Goal: Task Accomplishment & Management: Use online tool/utility

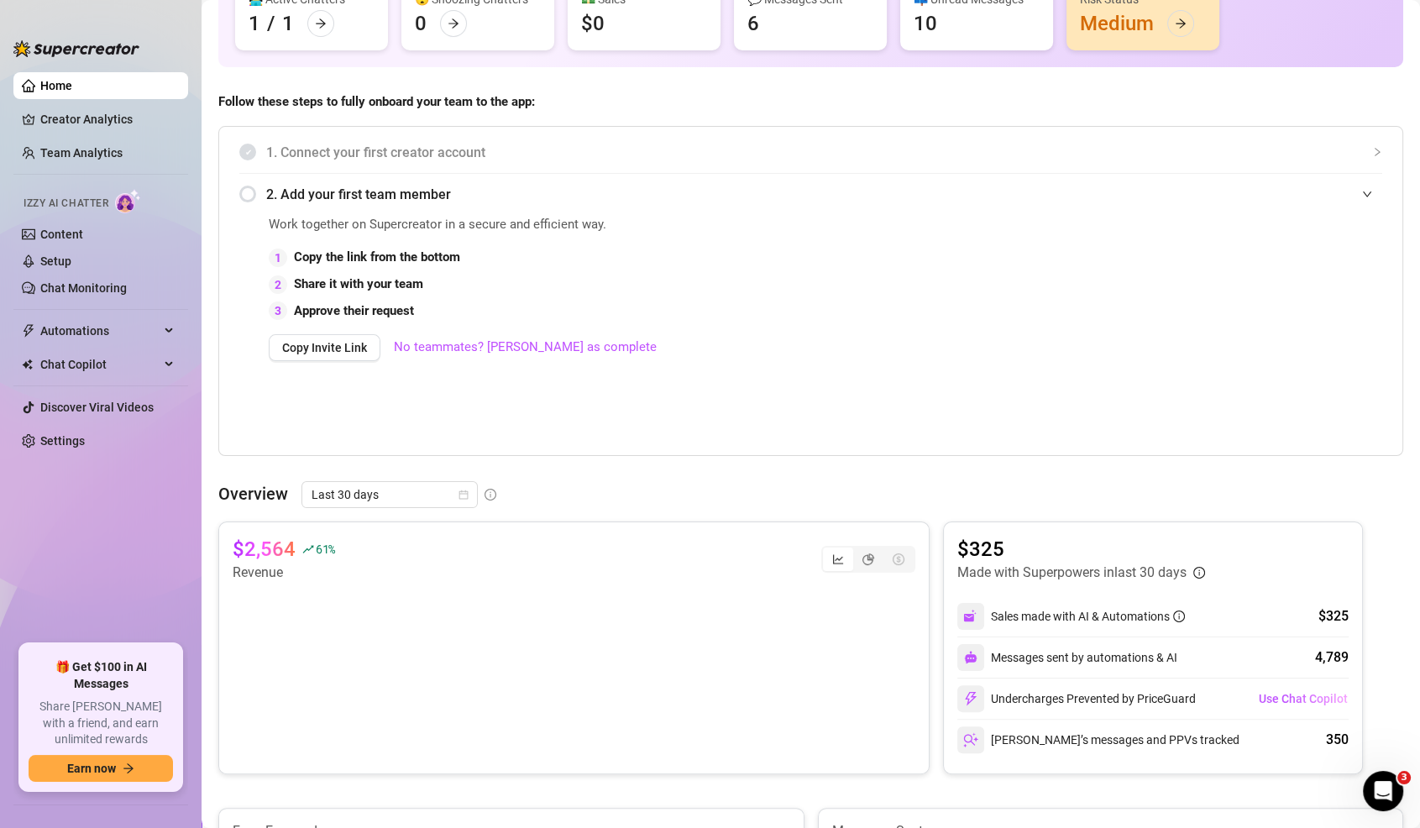
scroll to position [113, 0]
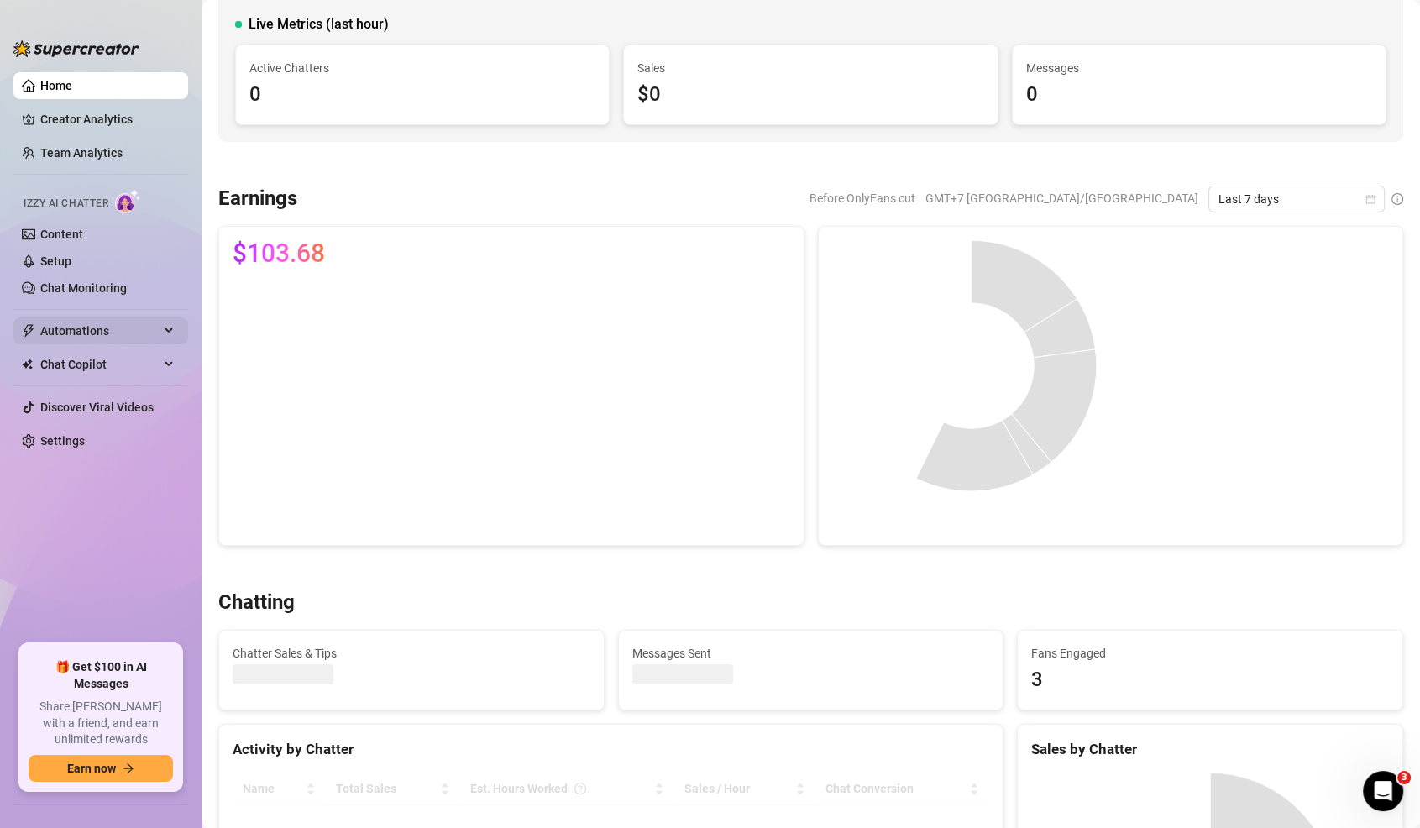
click at [111, 326] on span "Automations" at bounding box center [99, 330] width 119 height 27
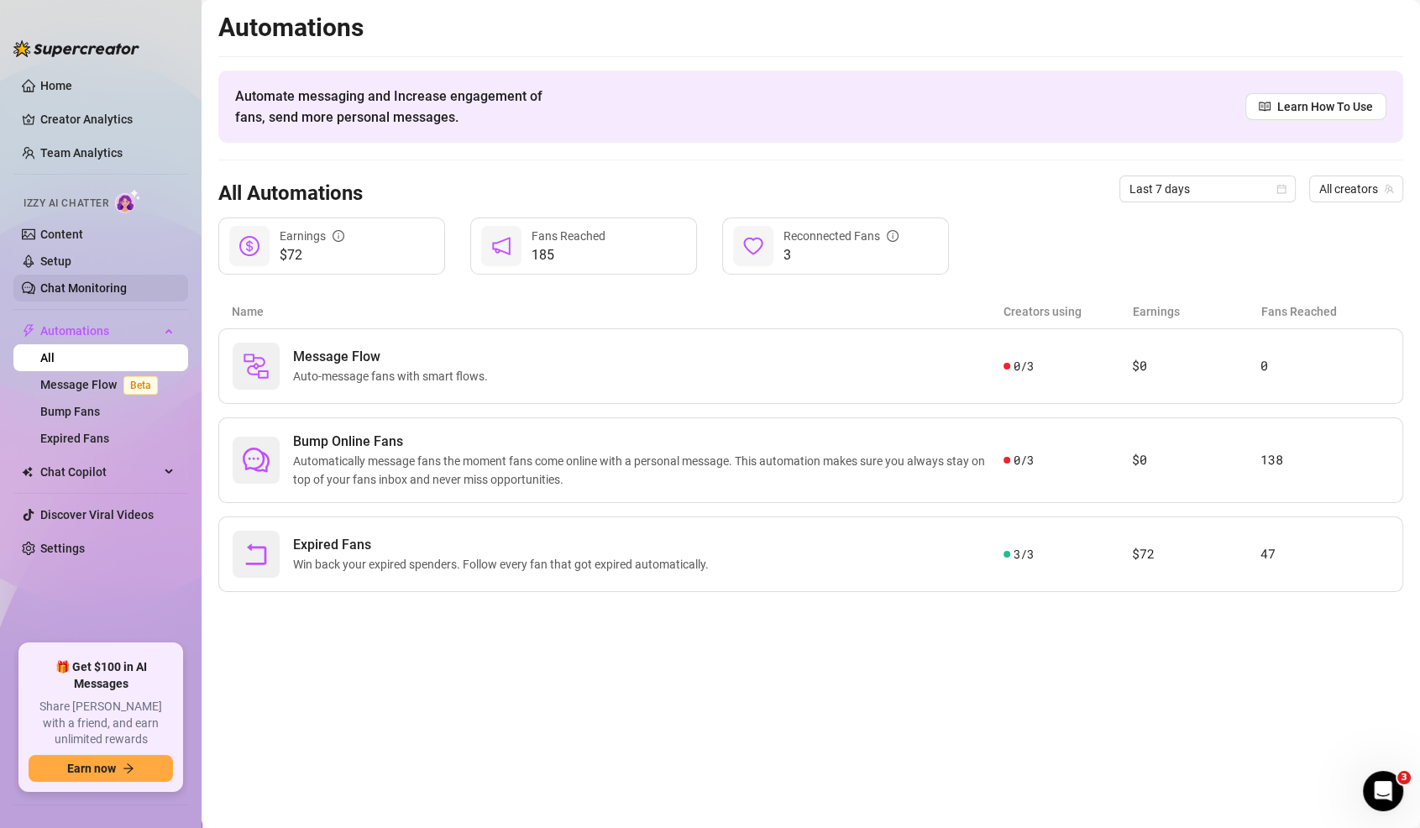
click at [82, 283] on link "Chat Monitoring" at bounding box center [83, 287] width 86 height 13
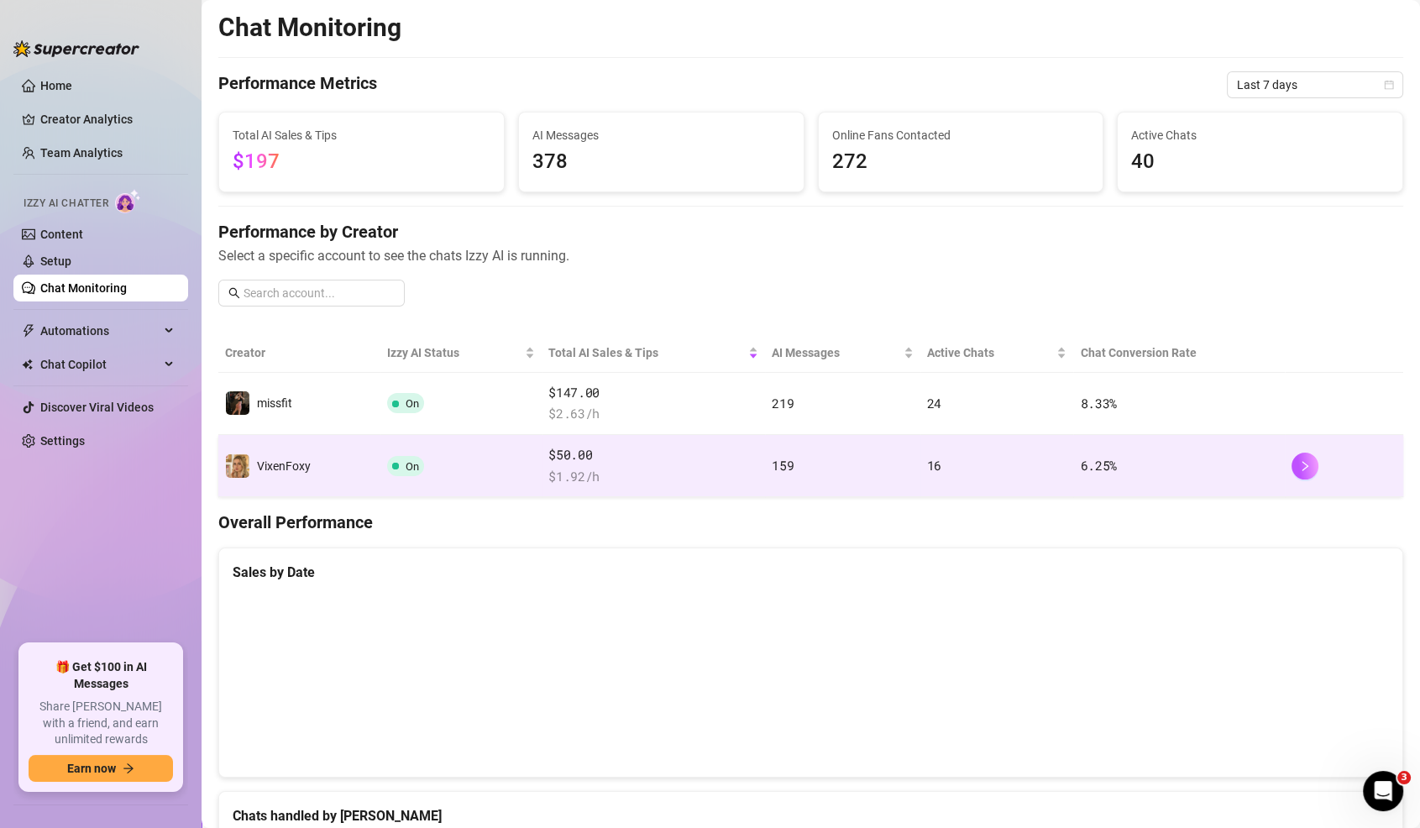
click at [1133, 458] on td "6.25 %" at bounding box center [1178, 466] width 211 height 62
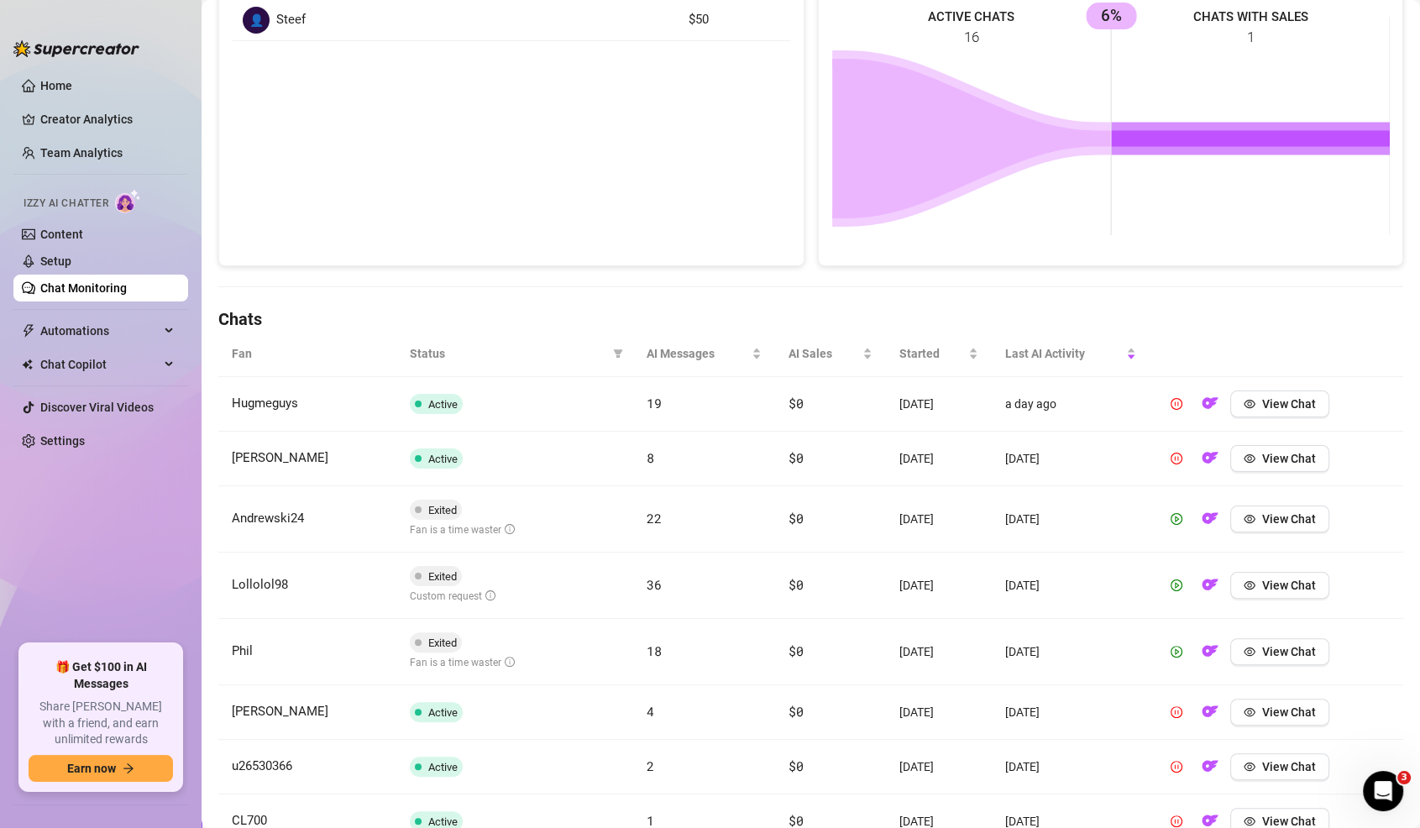
scroll to position [533, 0]
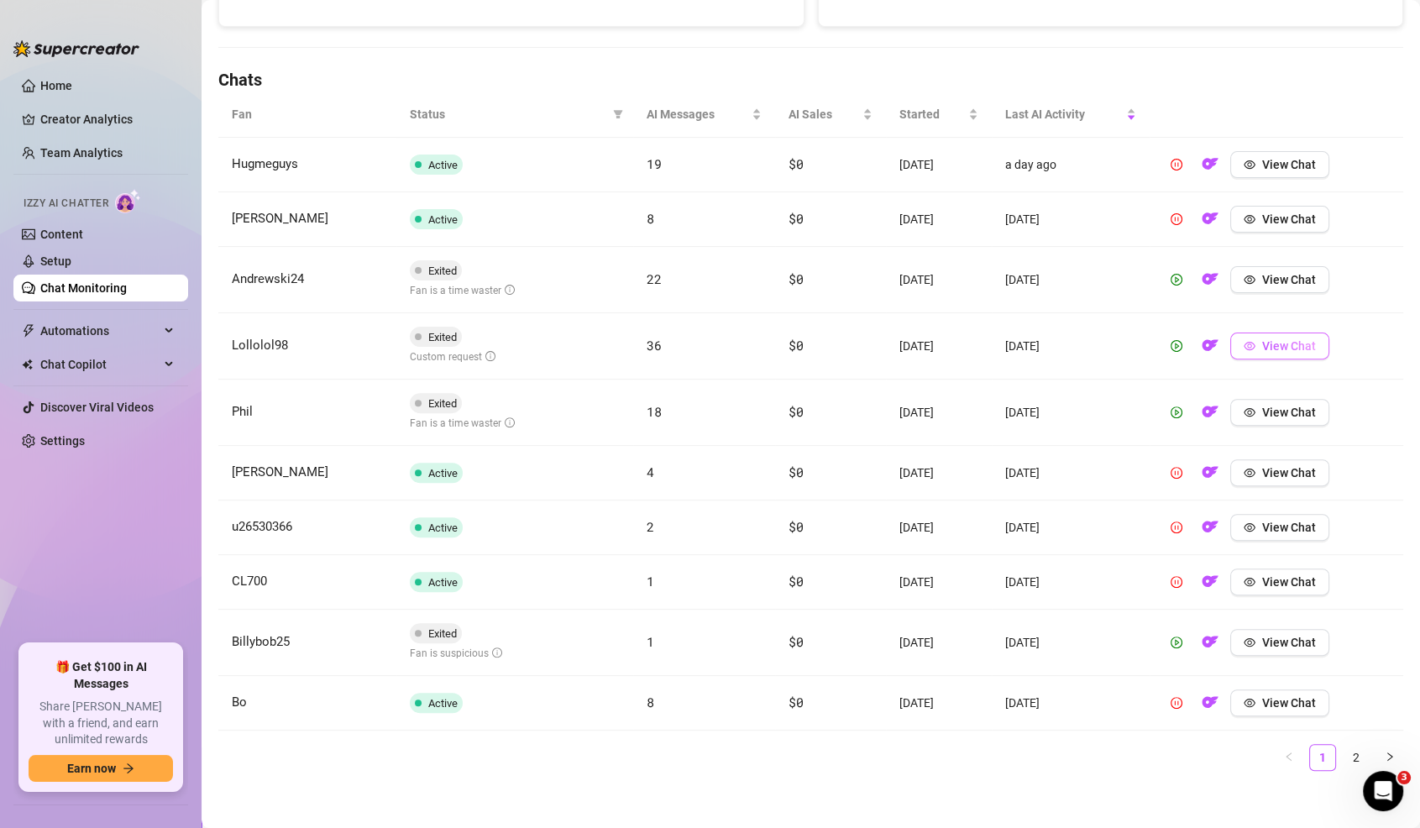
click at [1297, 343] on span "View Chat" at bounding box center [1289, 345] width 54 height 13
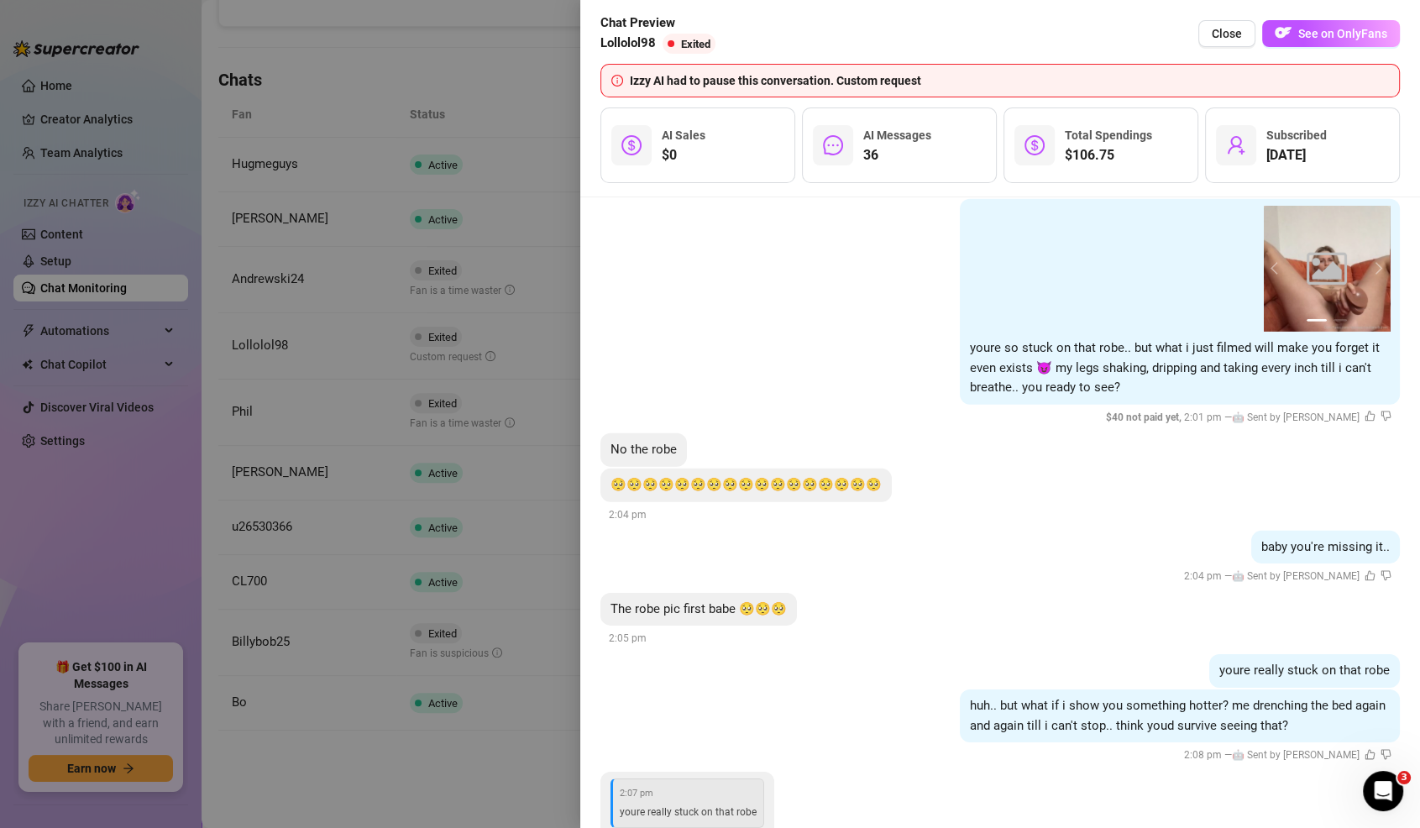
scroll to position [6128, 0]
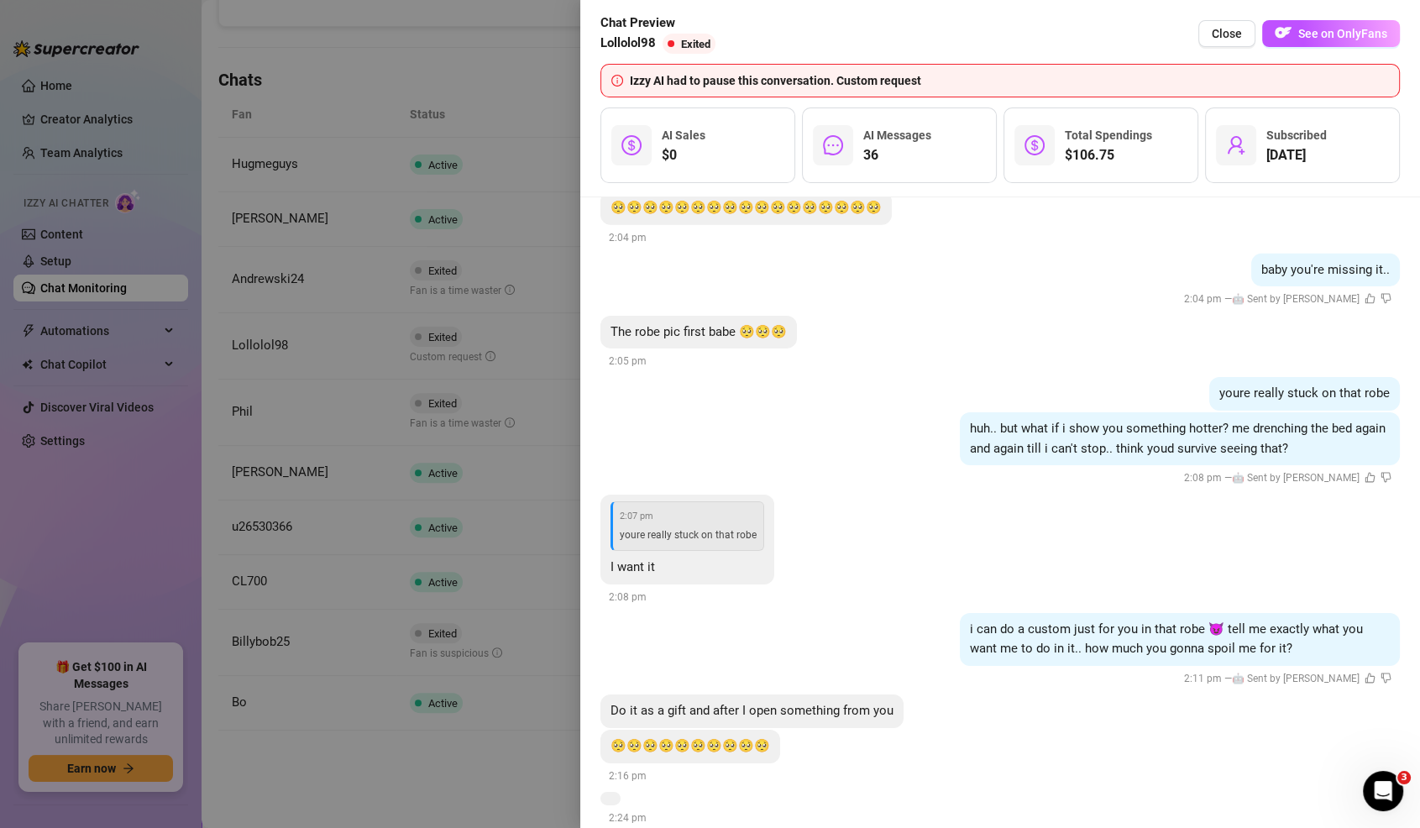
click at [468, 503] on div at bounding box center [710, 414] width 1420 height 828
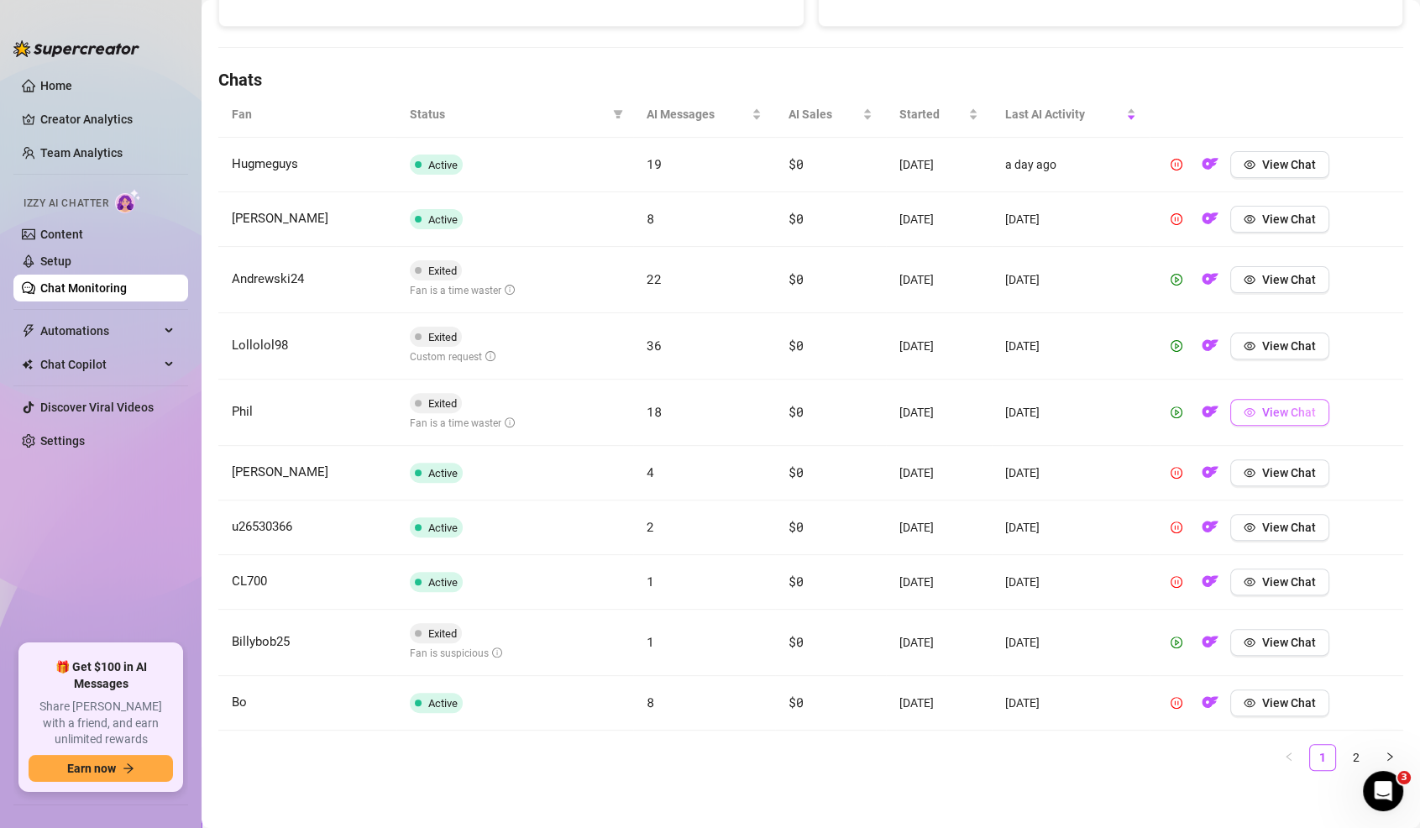
click at [1287, 406] on span "View Chat" at bounding box center [1289, 412] width 54 height 13
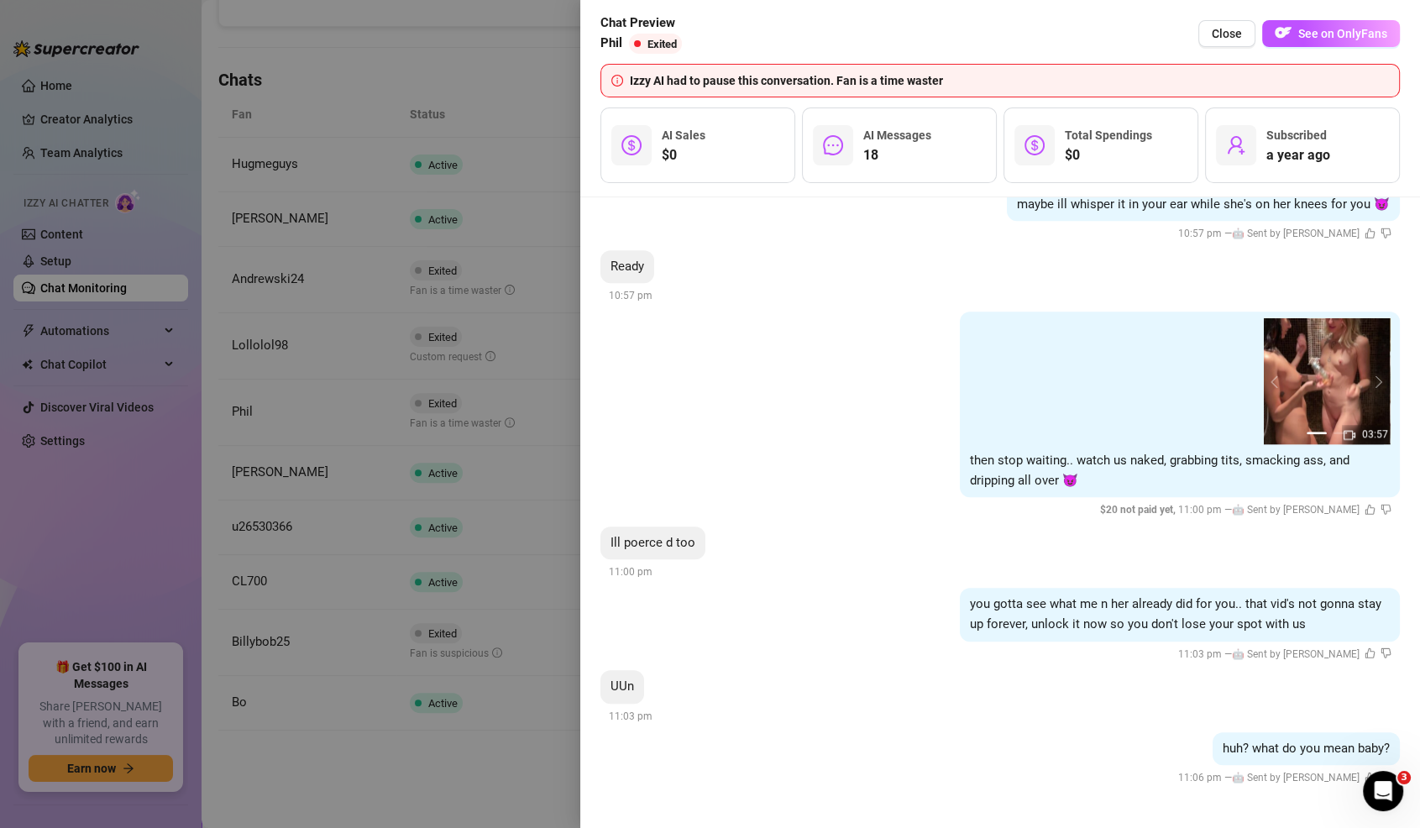
scroll to position [2048, 0]
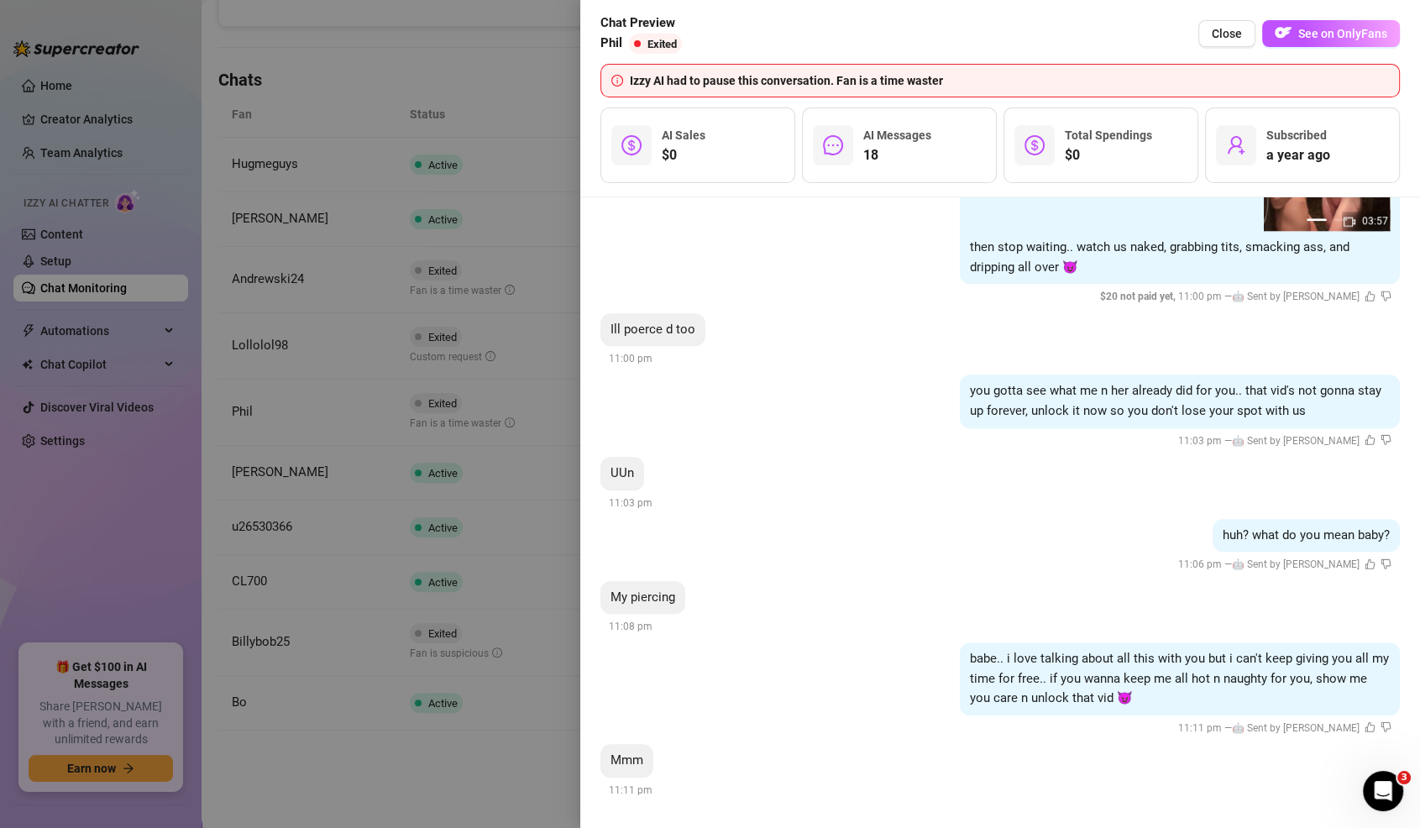
click at [328, 663] on div at bounding box center [710, 414] width 1420 height 828
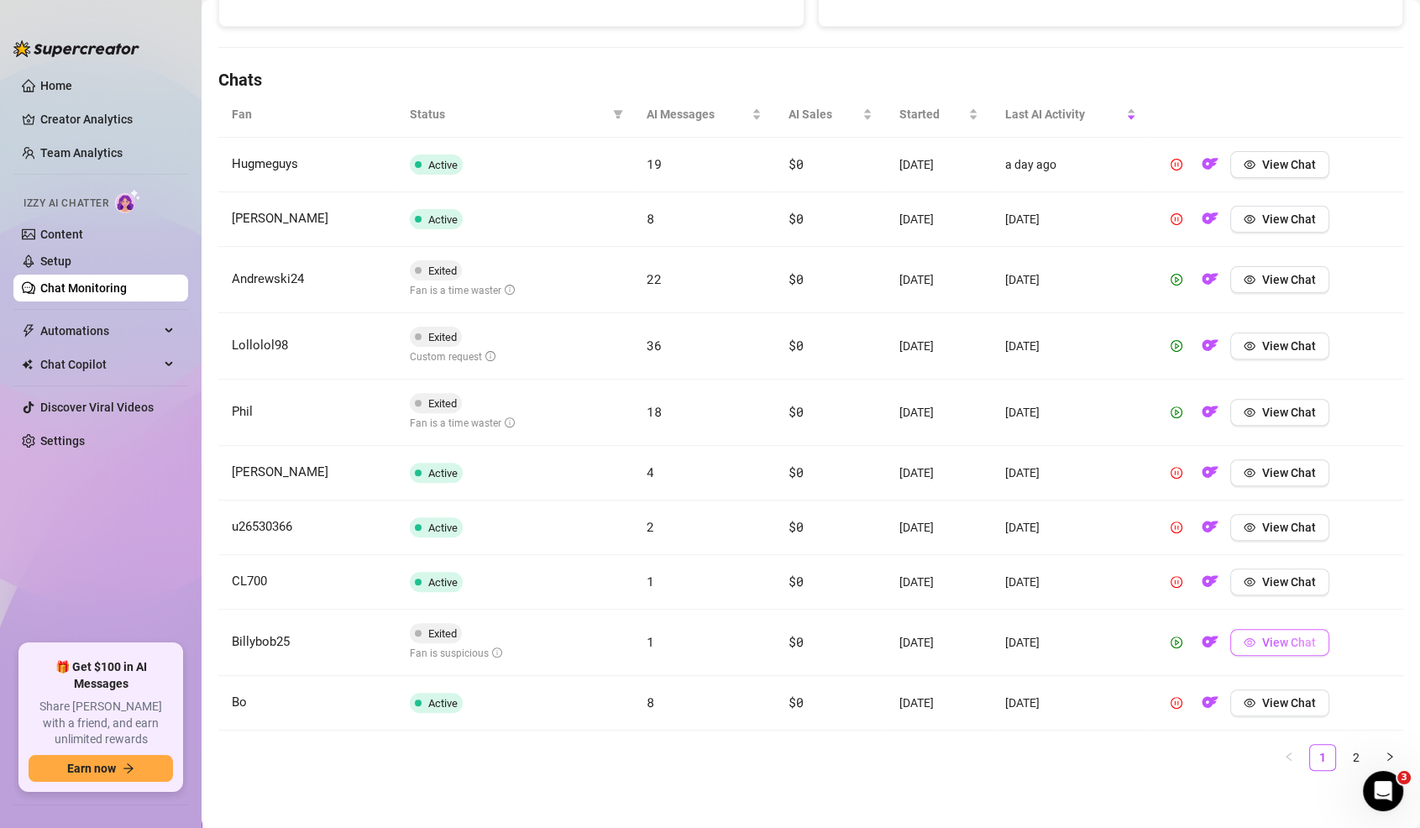
click at [1288, 639] on span "View Chat" at bounding box center [1289, 642] width 54 height 13
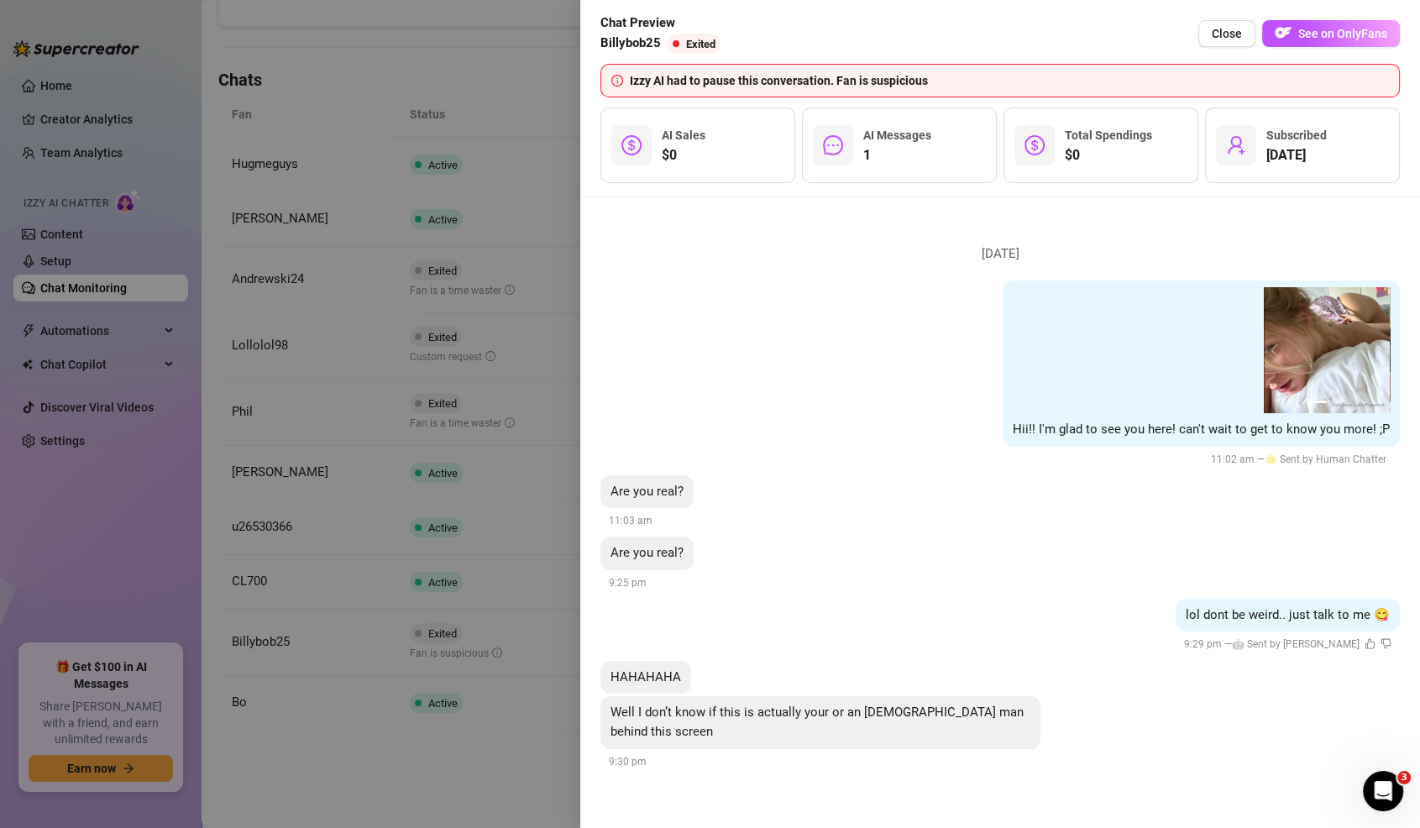
click at [515, 525] on div at bounding box center [710, 414] width 1420 height 828
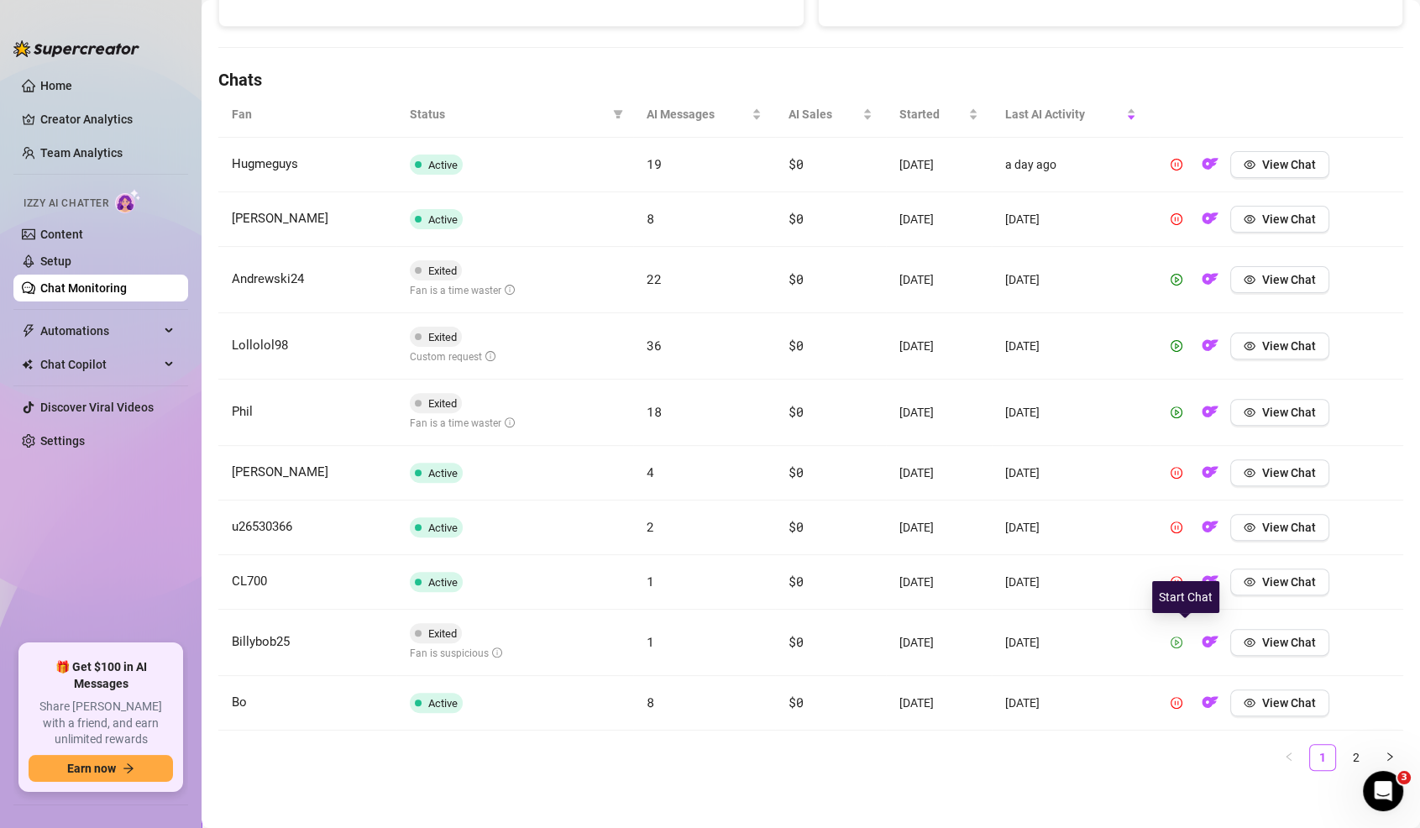
click at [1182, 636] on icon "play-circle" at bounding box center [1176, 642] width 12 height 12
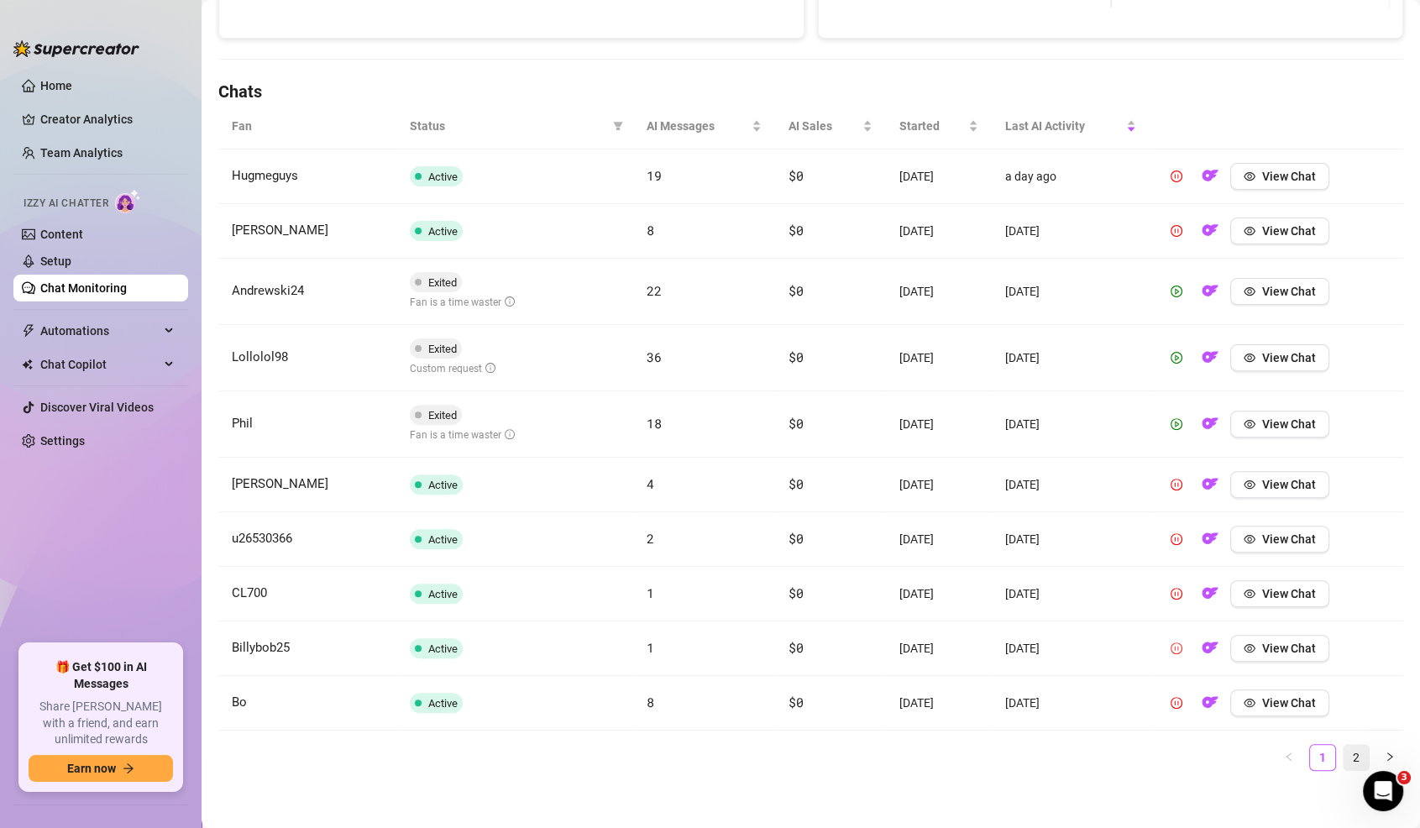
click at [1362, 745] on link "2" at bounding box center [1355, 757] width 25 height 25
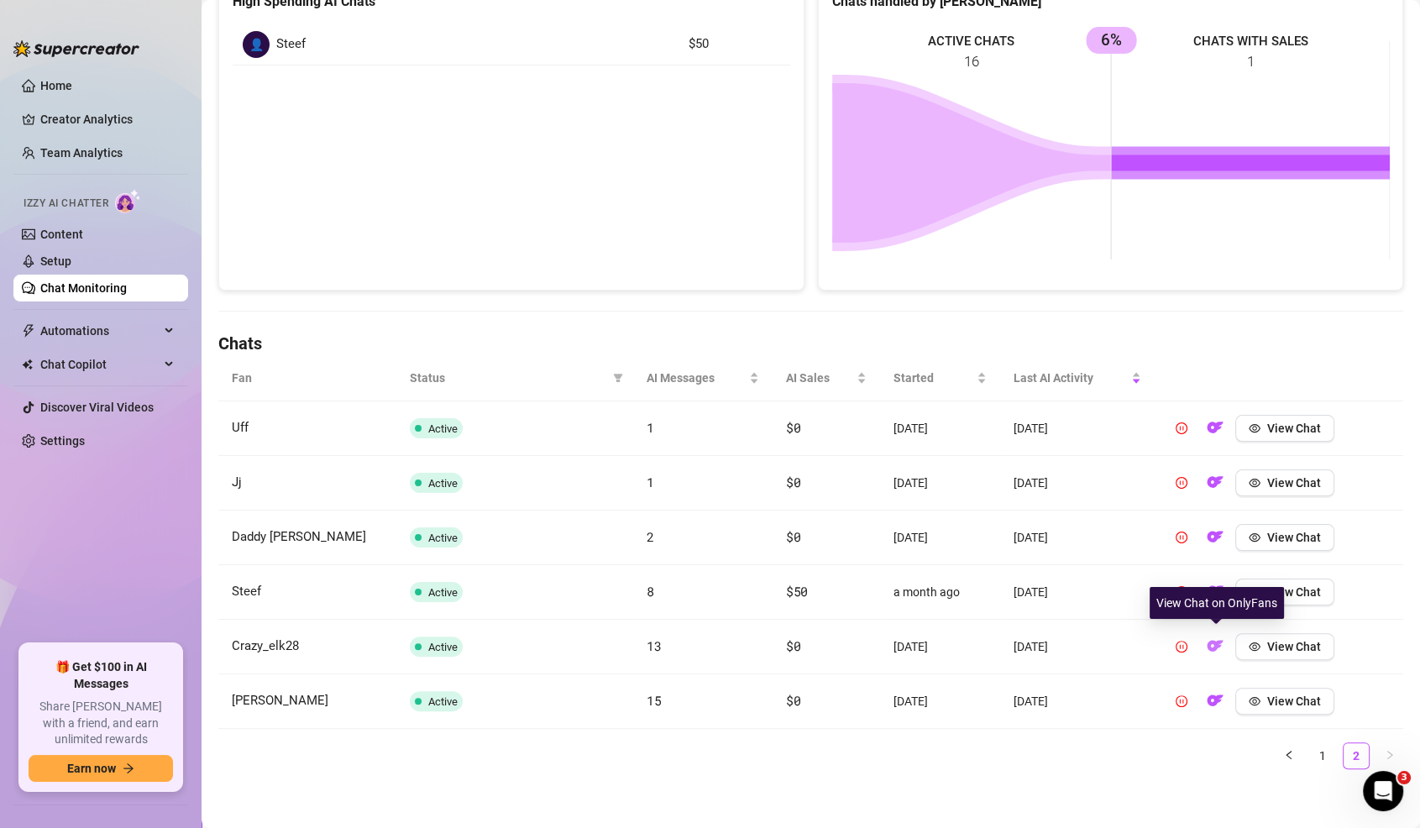
scroll to position [0, 0]
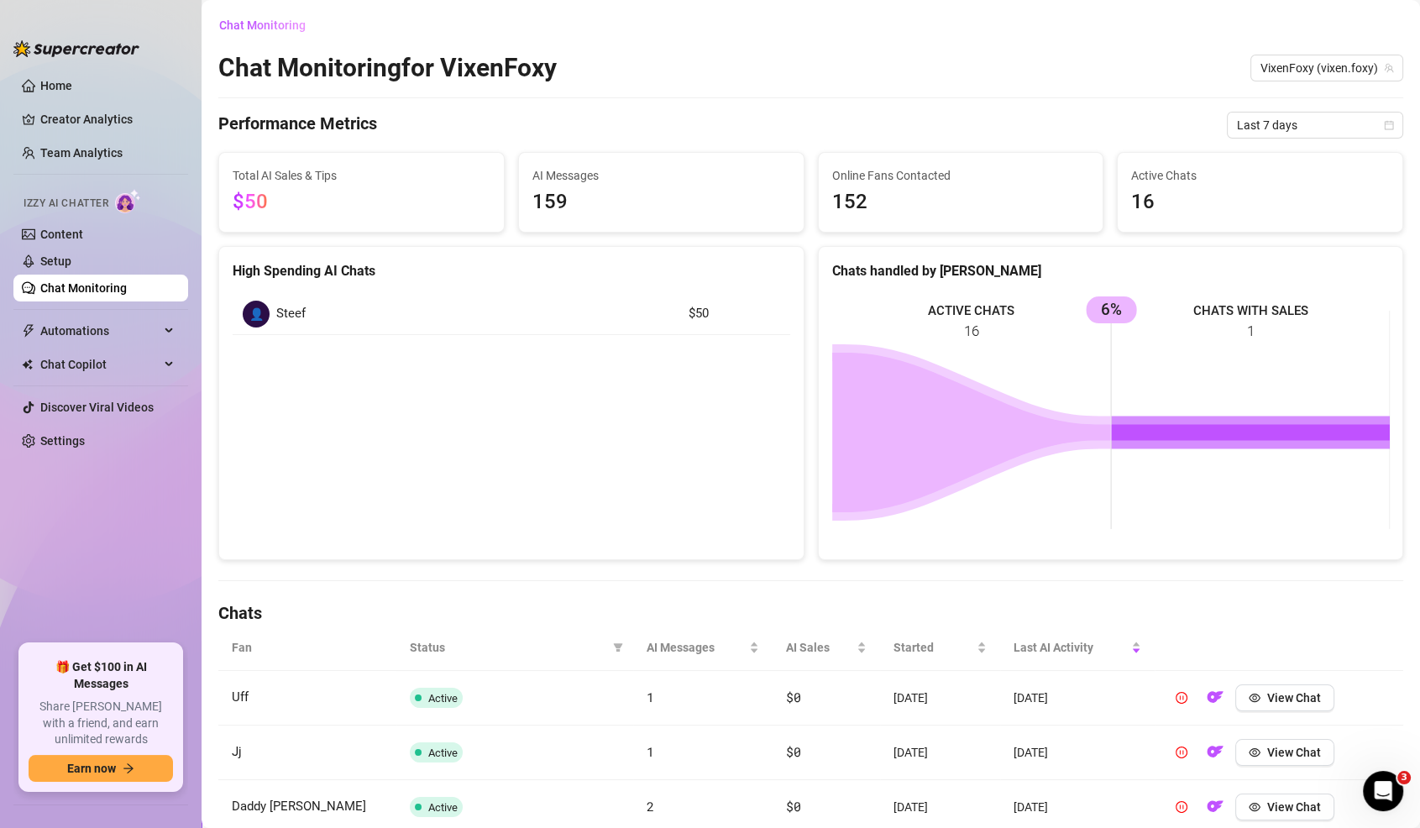
click at [114, 285] on link "Chat Monitoring" at bounding box center [83, 287] width 86 height 13
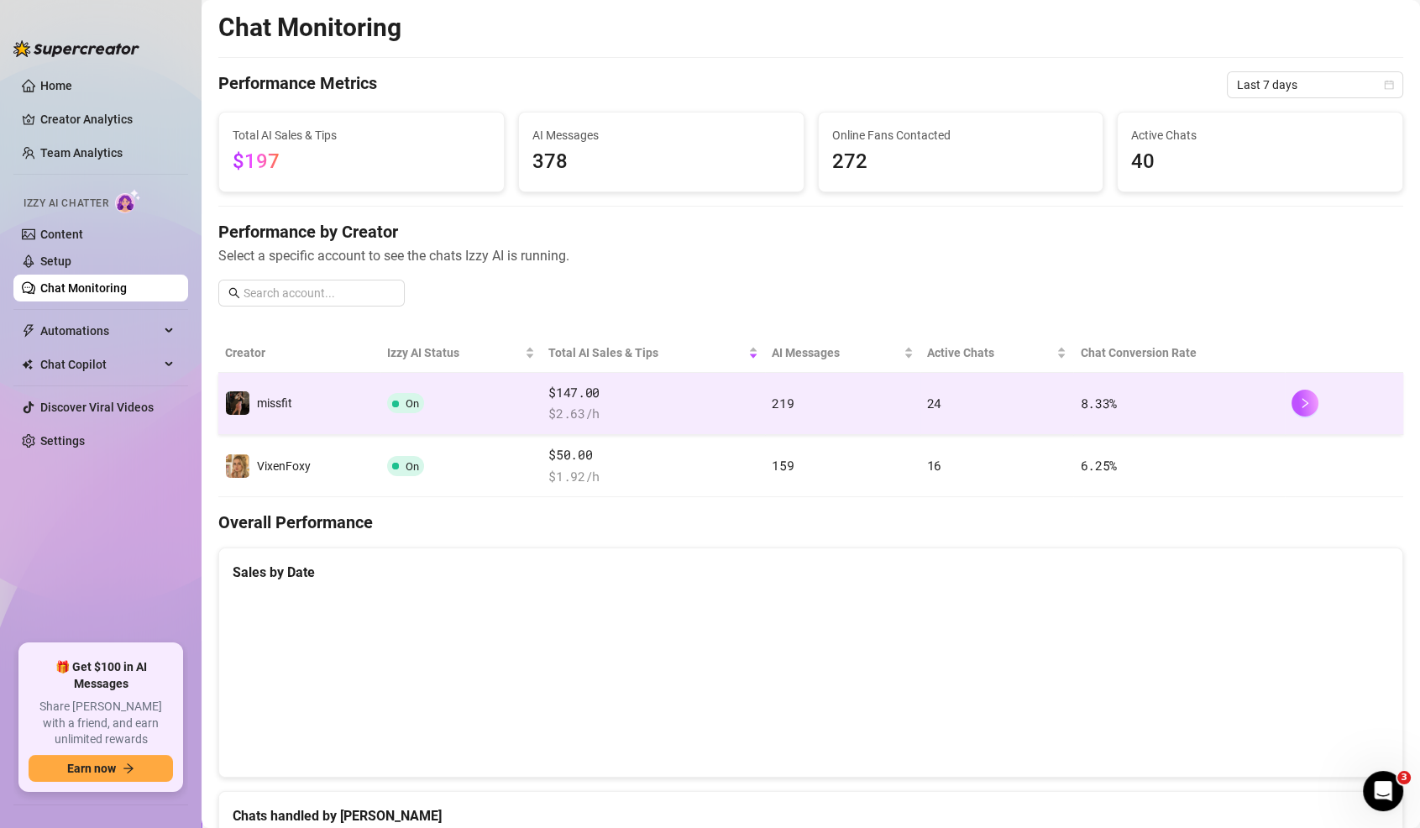
click at [885, 424] on td "219" at bounding box center [842, 404] width 154 height 62
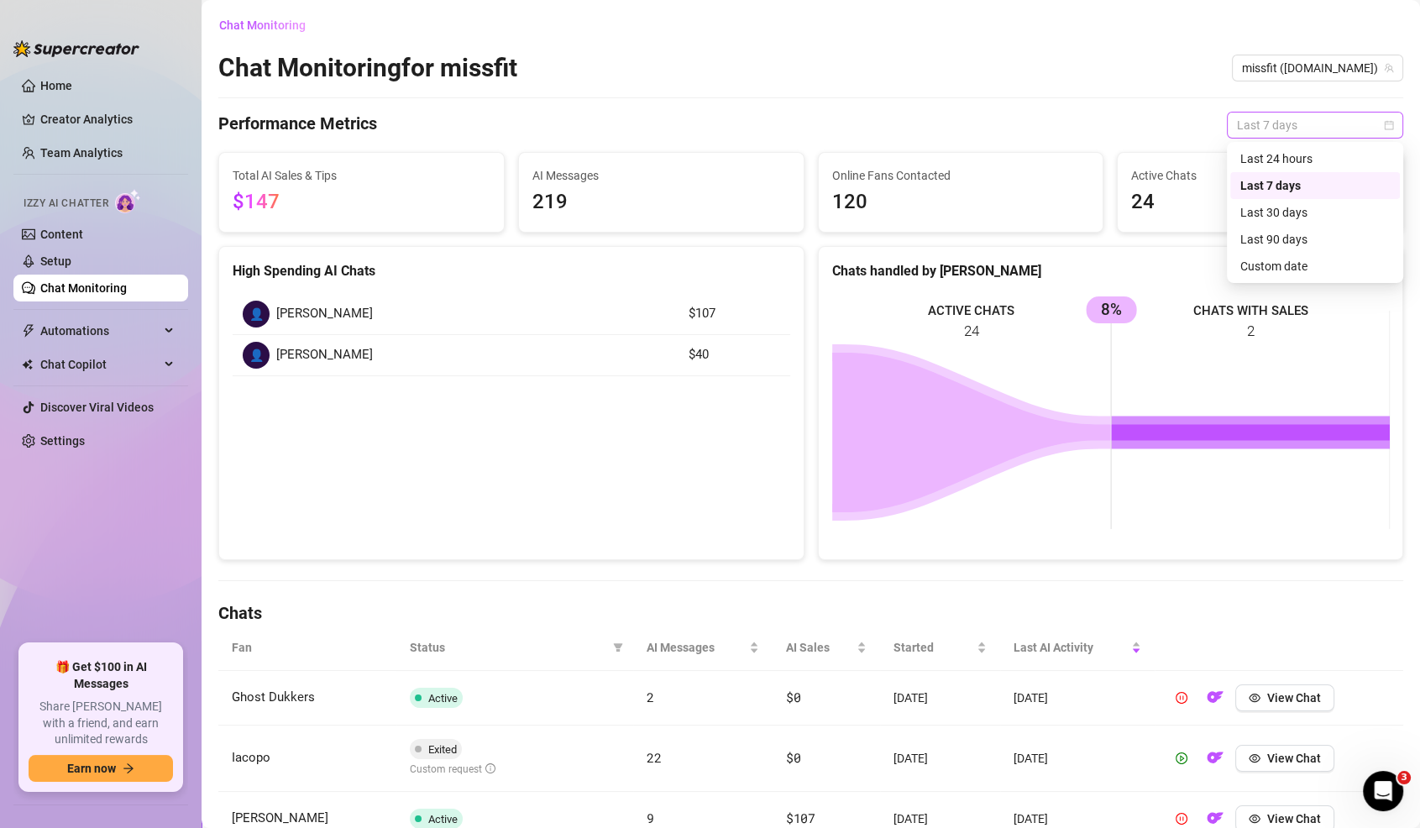
click at [1281, 126] on span "Last 7 days" at bounding box center [1315, 125] width 156 height 25
click at [1274, 245] on div "Last 90 days" at bounding box center [1314, 239] width 149 height 18
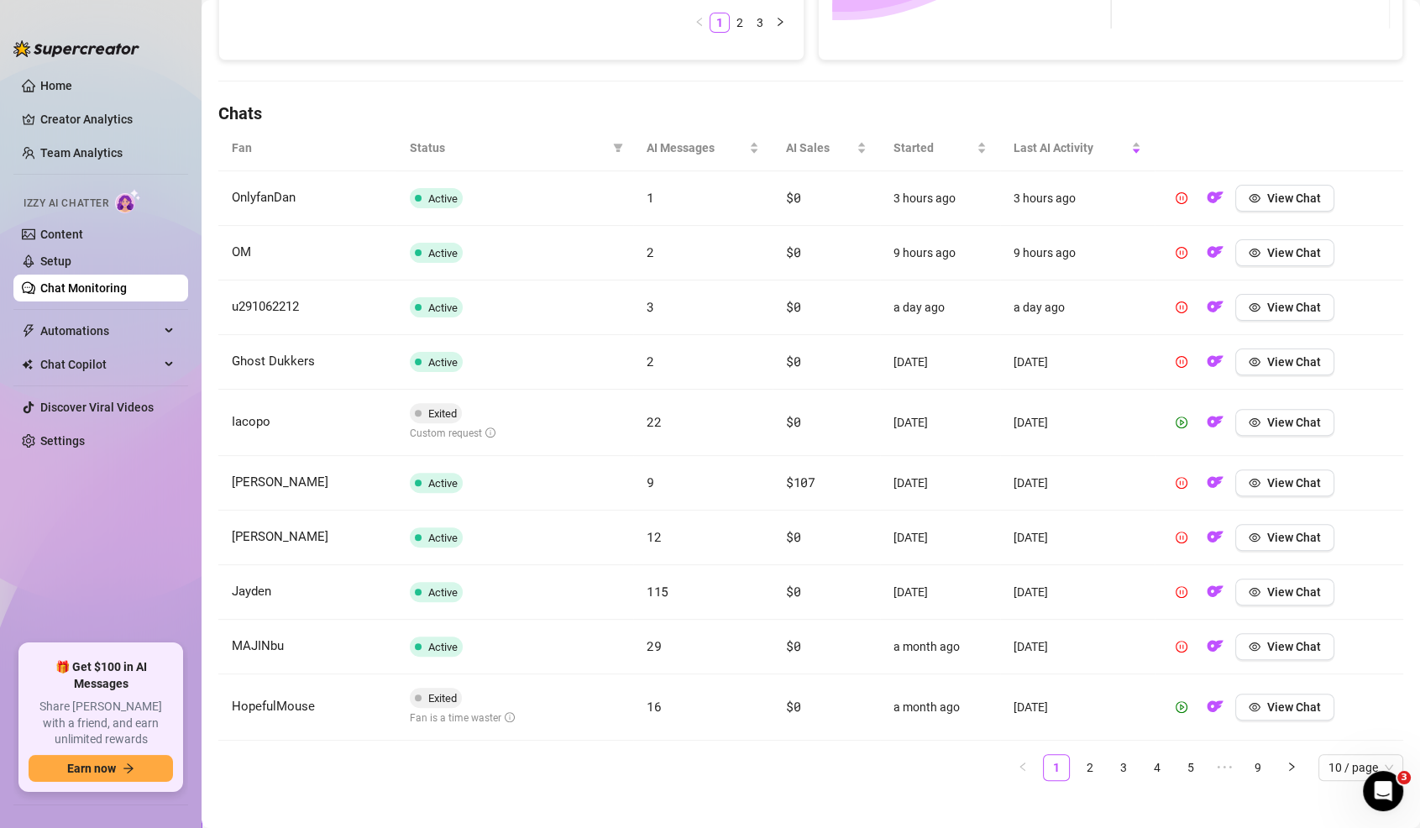
scroll to position [510, 0]
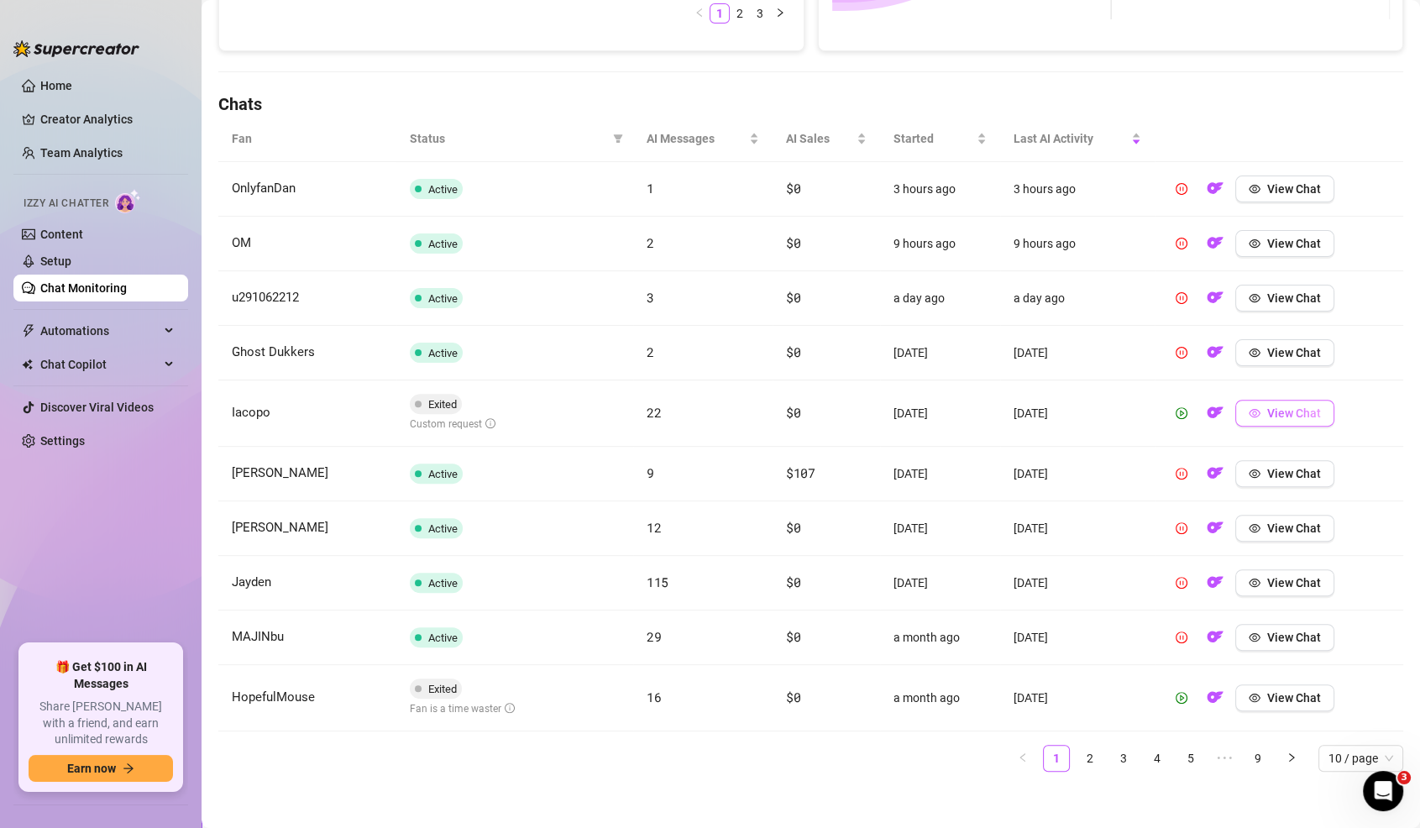
click at [1254, 415] on span "button" at bounding box center [1255, 412] width 12 height 13
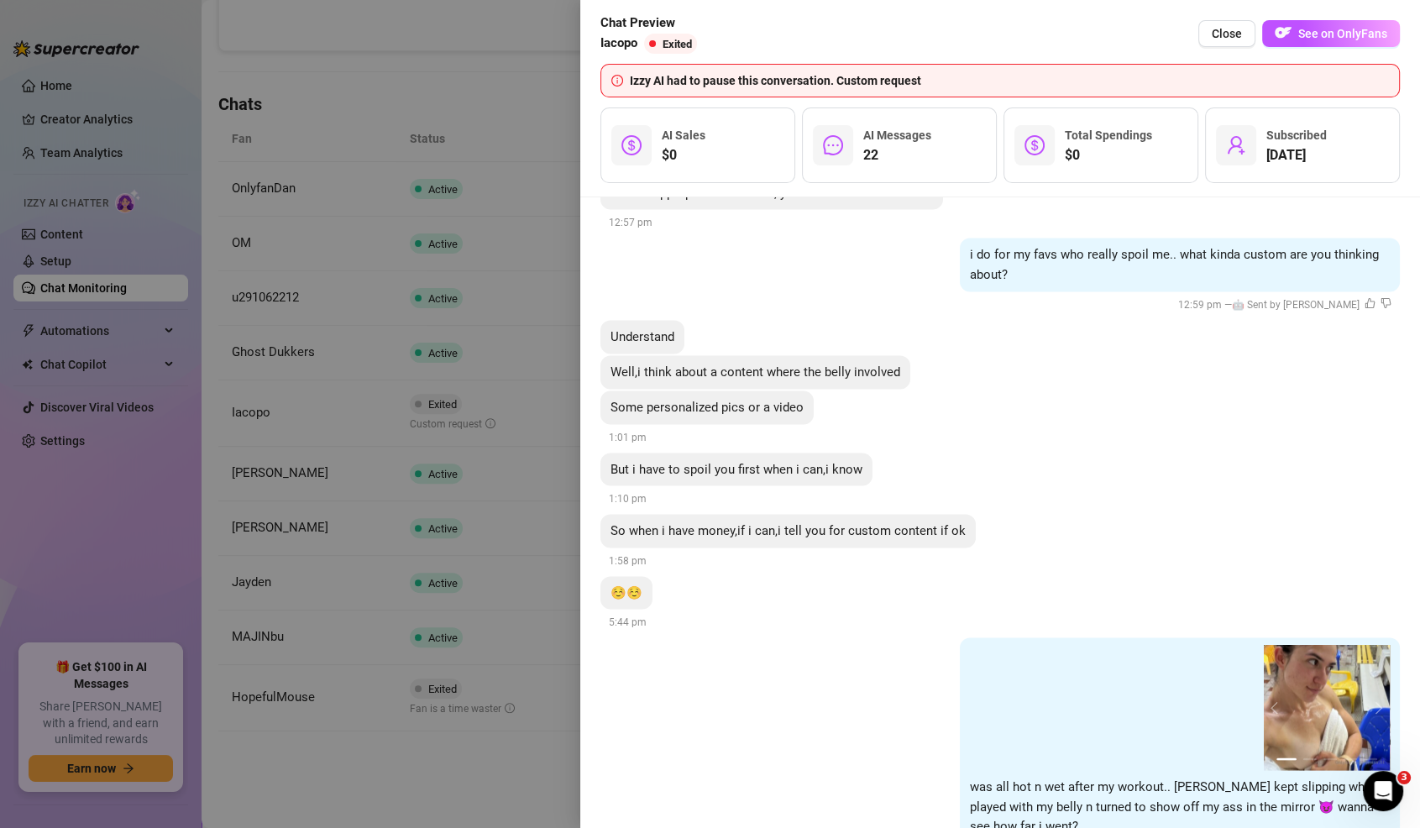
scroll to position [3746, 0]
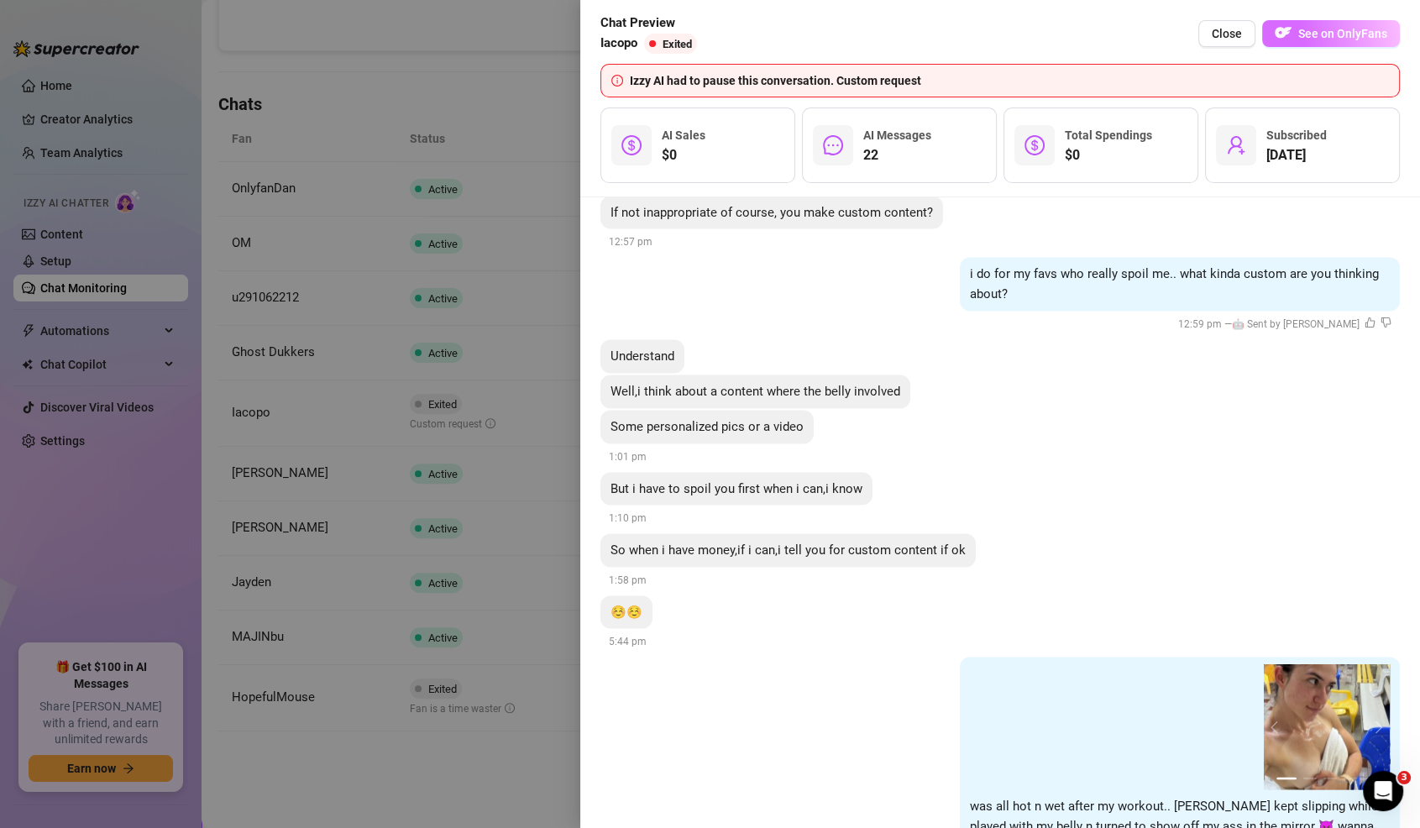
click at [1309, 34] on span "See on OnlyFans" at bounding box center [1342, 33] width 89 height 13
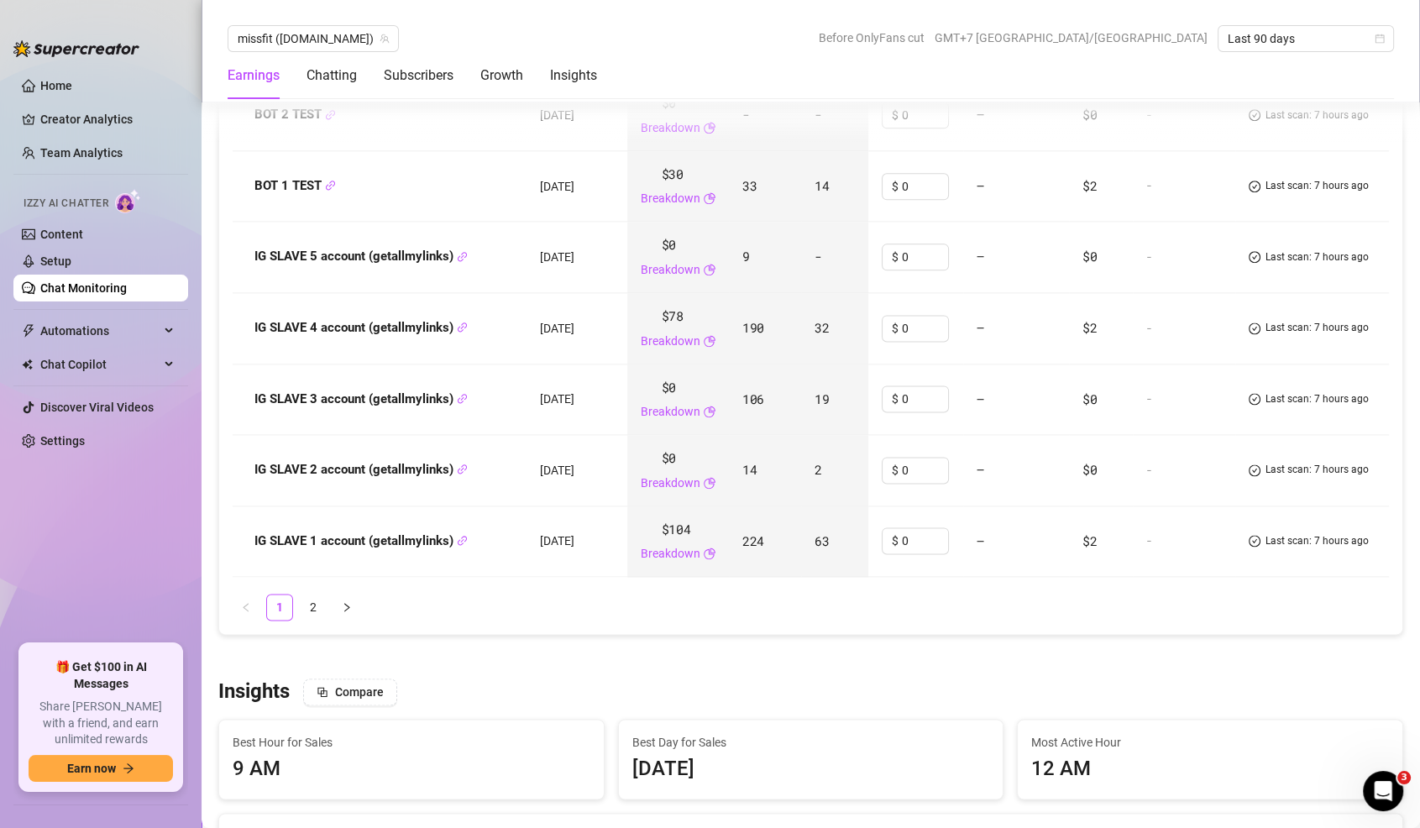
scroll to position [2345, 0]
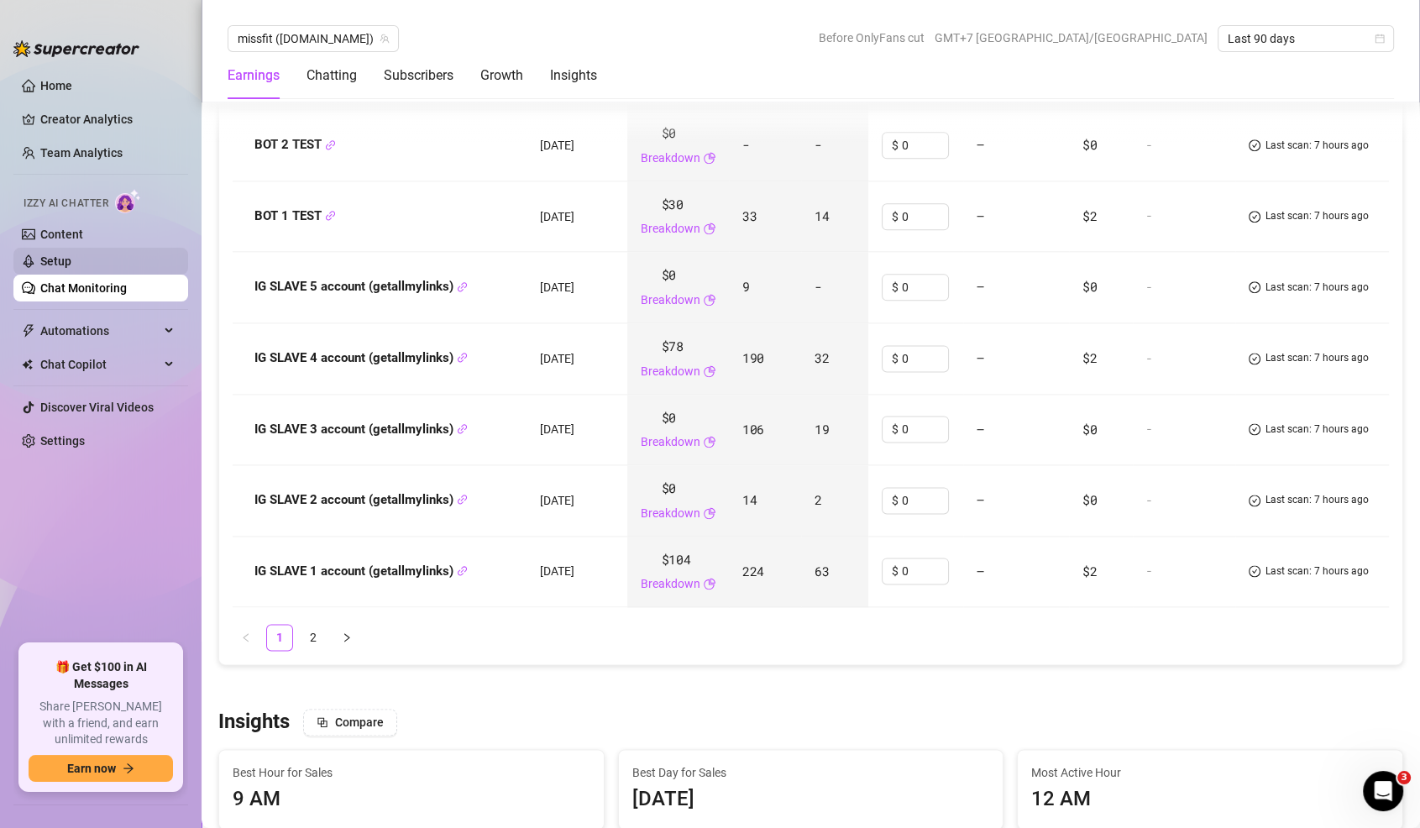
click at [71, 268] on link "Setup" at bounding box center [55, 260] width 31 height 13
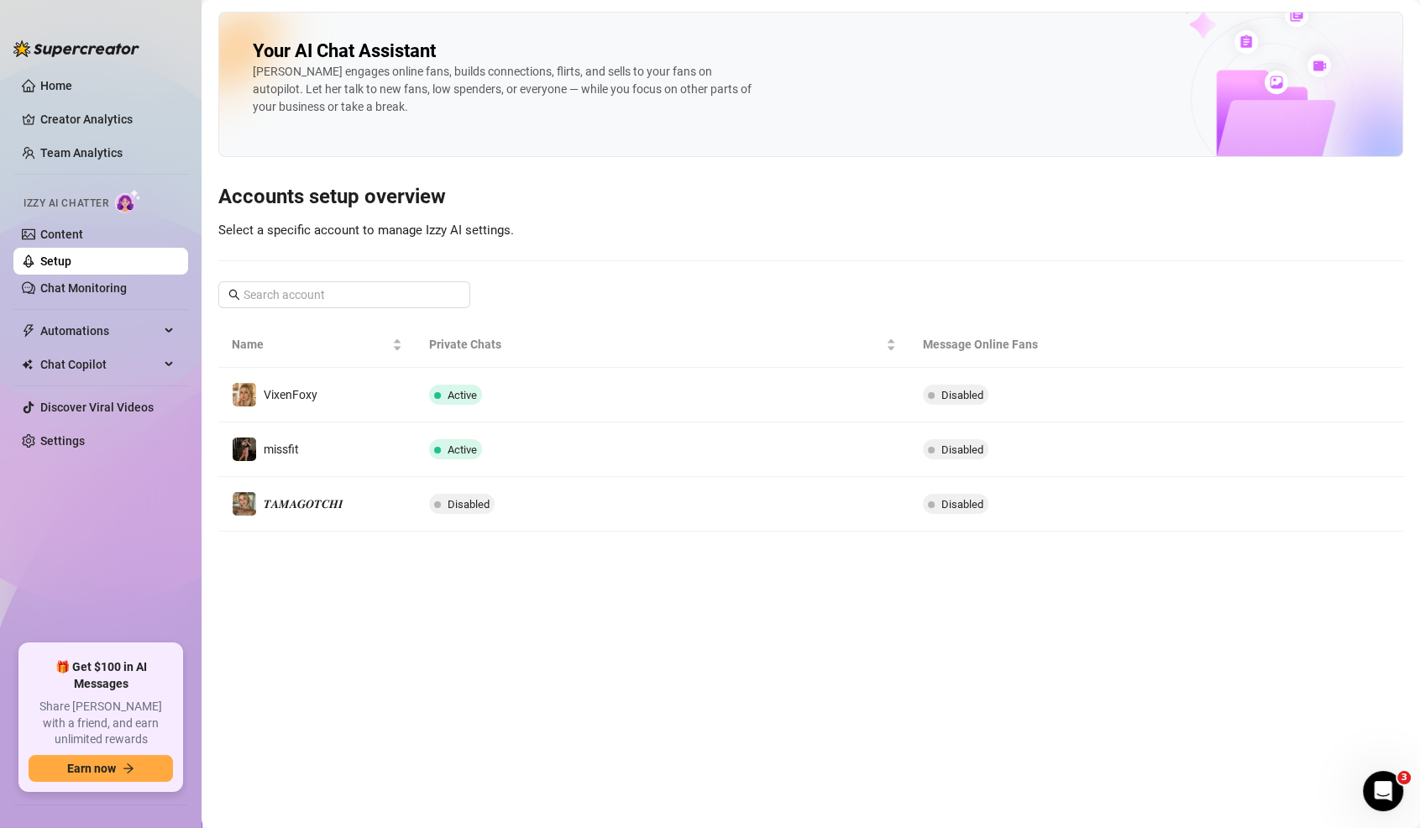
click at [71, 254] on link "Setup" at bounding box center [55, 260] width 31 height 13
click at [71, 295] on link "Chat Monitoring" at bounding box center [83, 287] width 86 height 13
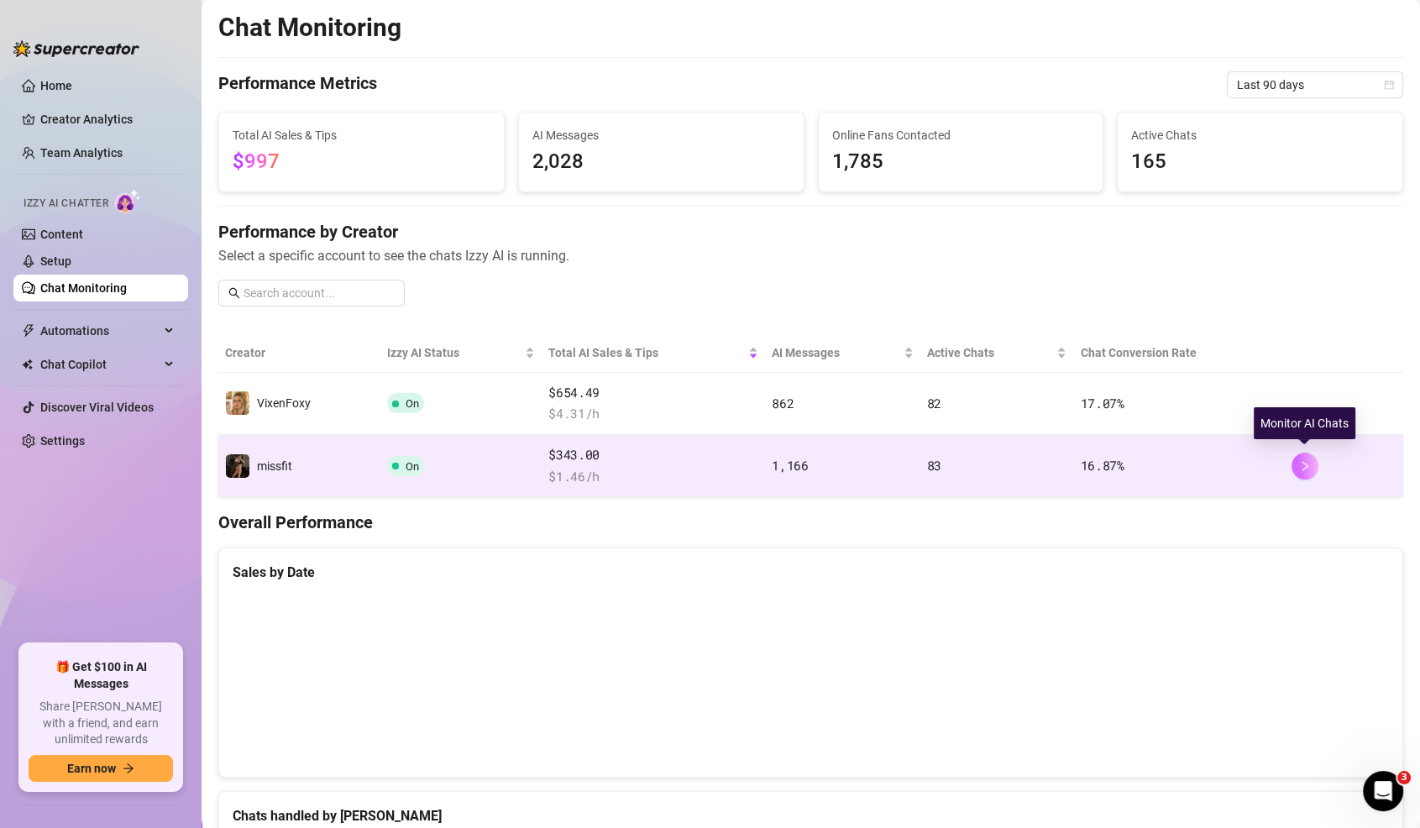
click at [1310, 460] on icon "right" at bounding box center [1305, 466] width 12 height 12
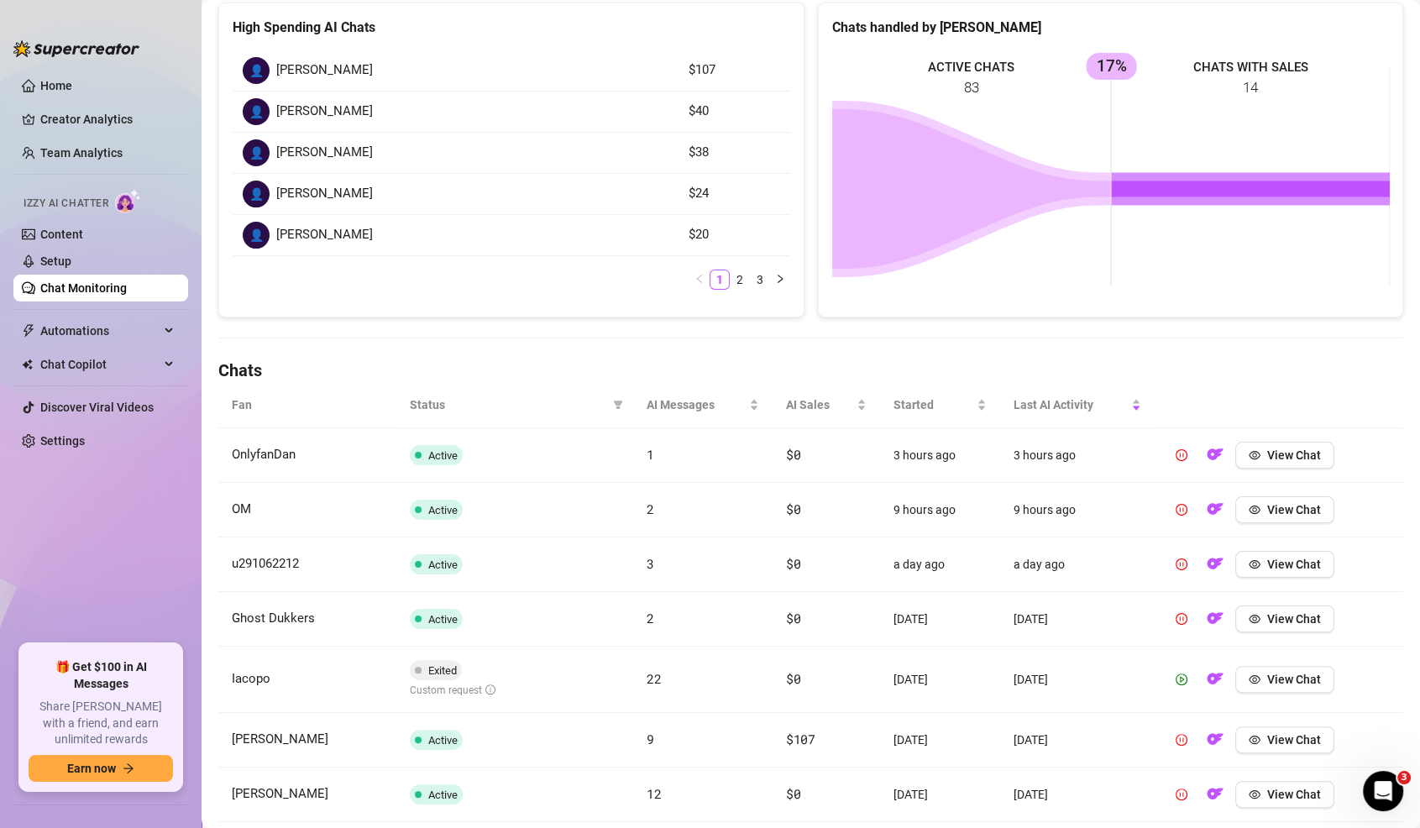
scroll to position [510, 0]
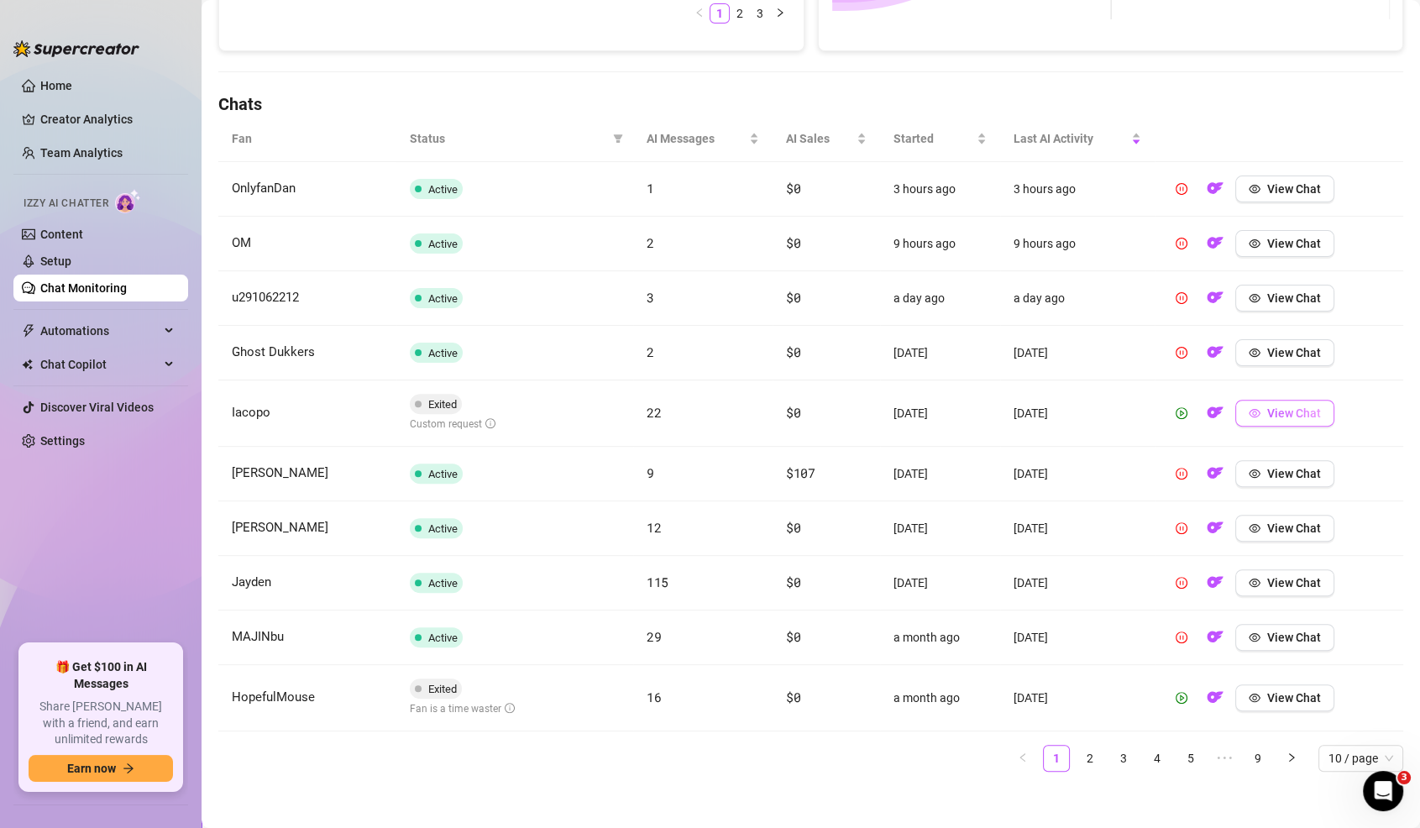
click at [1279, 406] on span "View Chat" at bounding box center [1294, 412] width 54 height 13
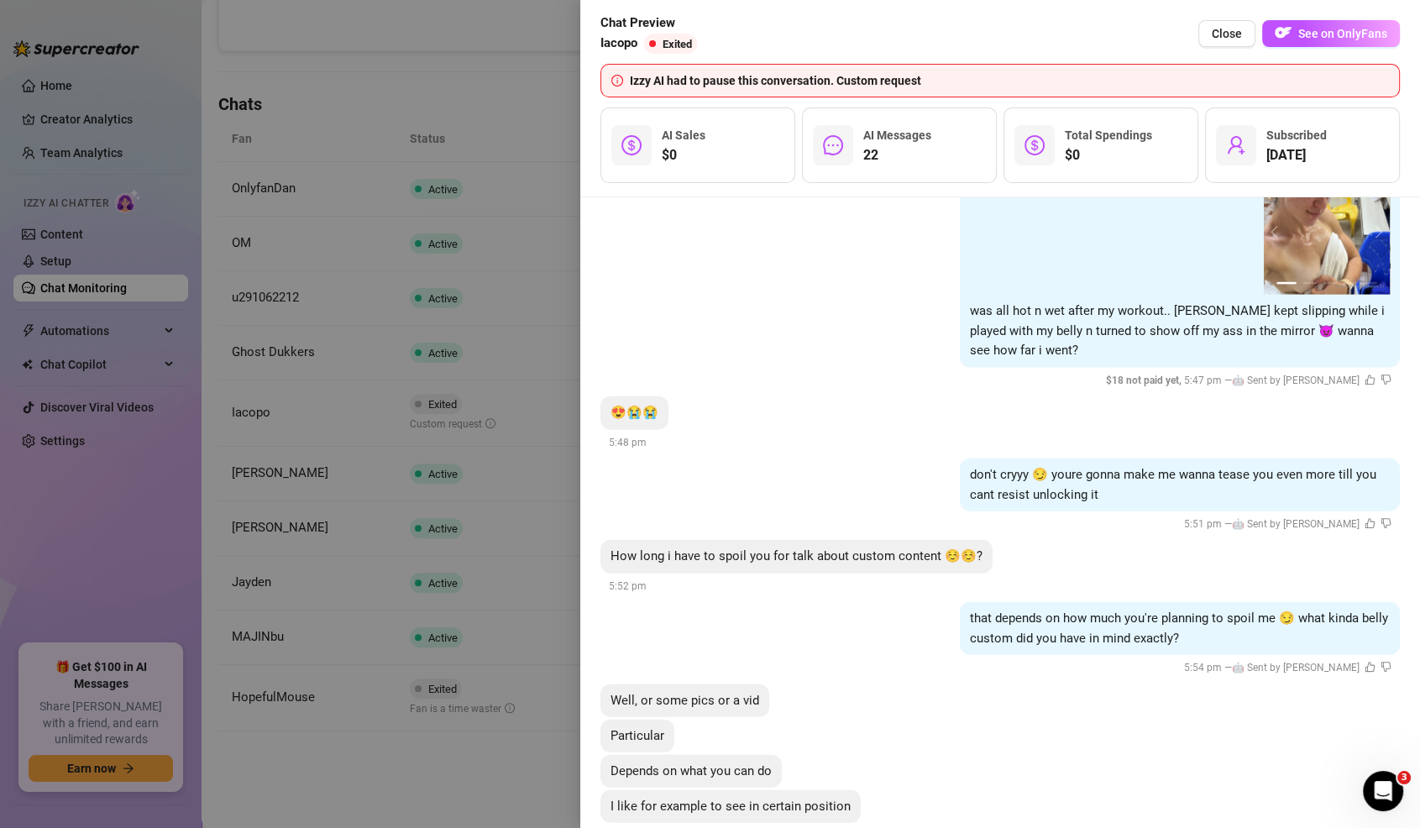
scroll to position [4848, 0]
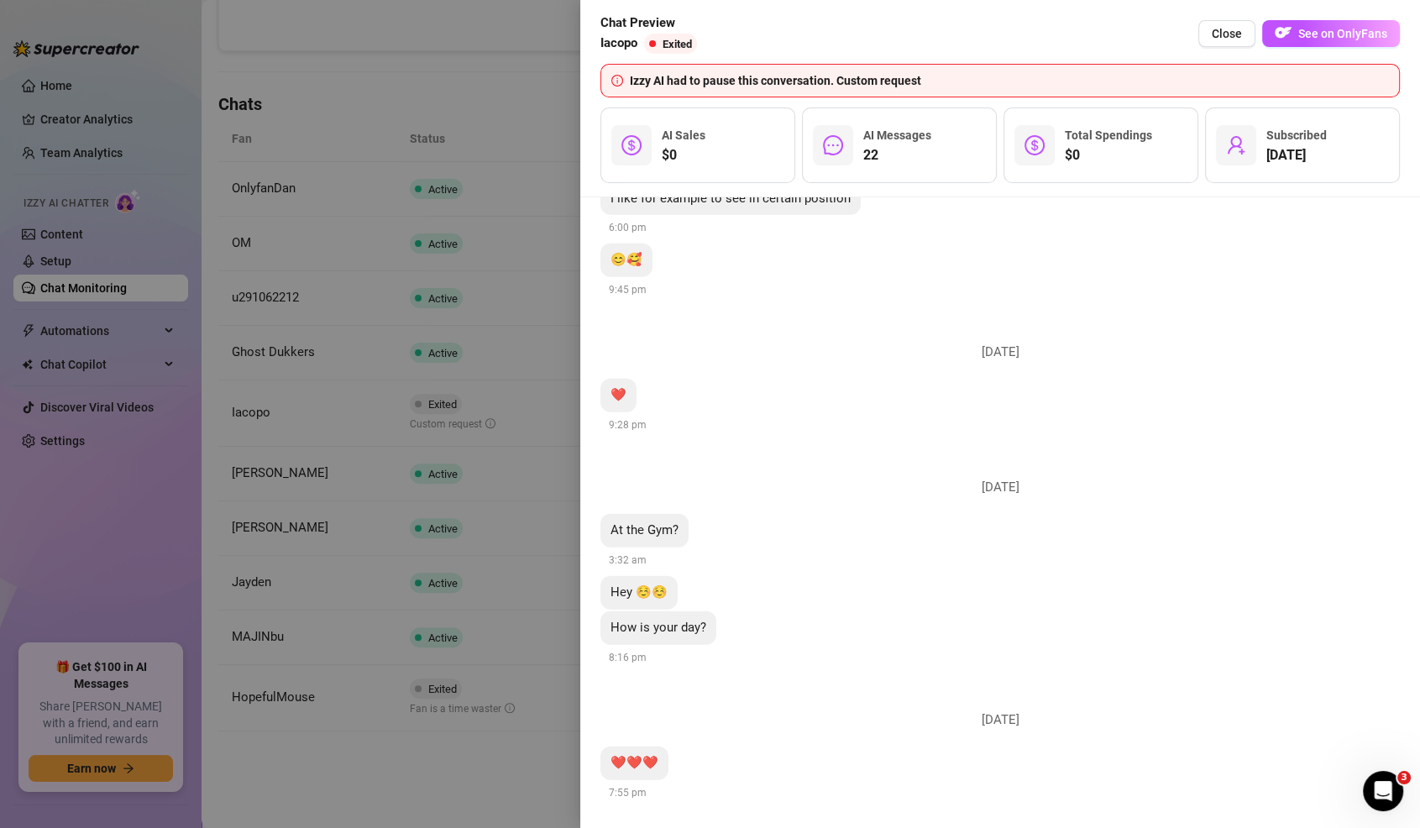
click at [528, 479] on div at bounding box center [710, 414] width 1420 height 828
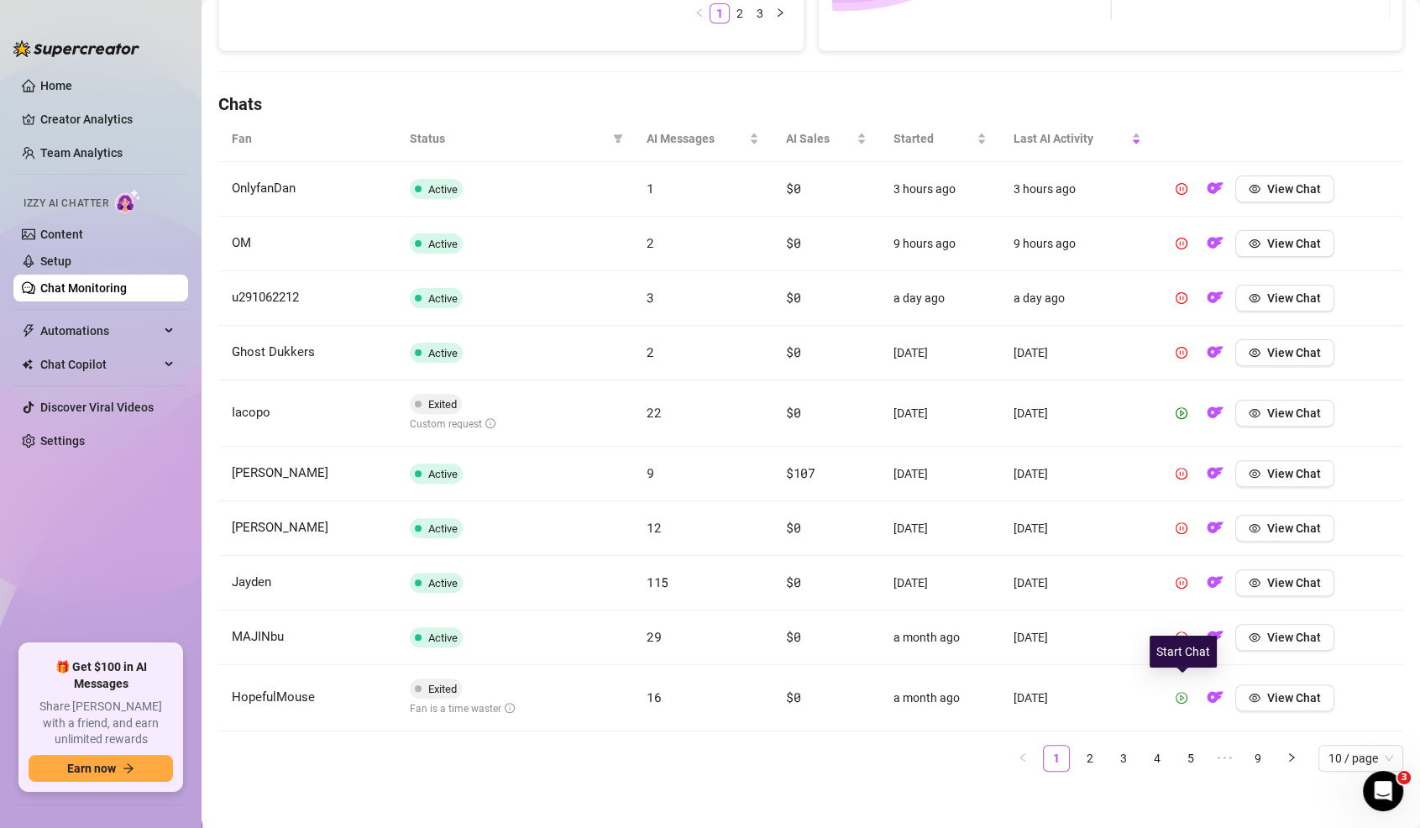
click at [1187, 694] on icon "play-circle" at bounding box center [1182, 698] width 12 height 12
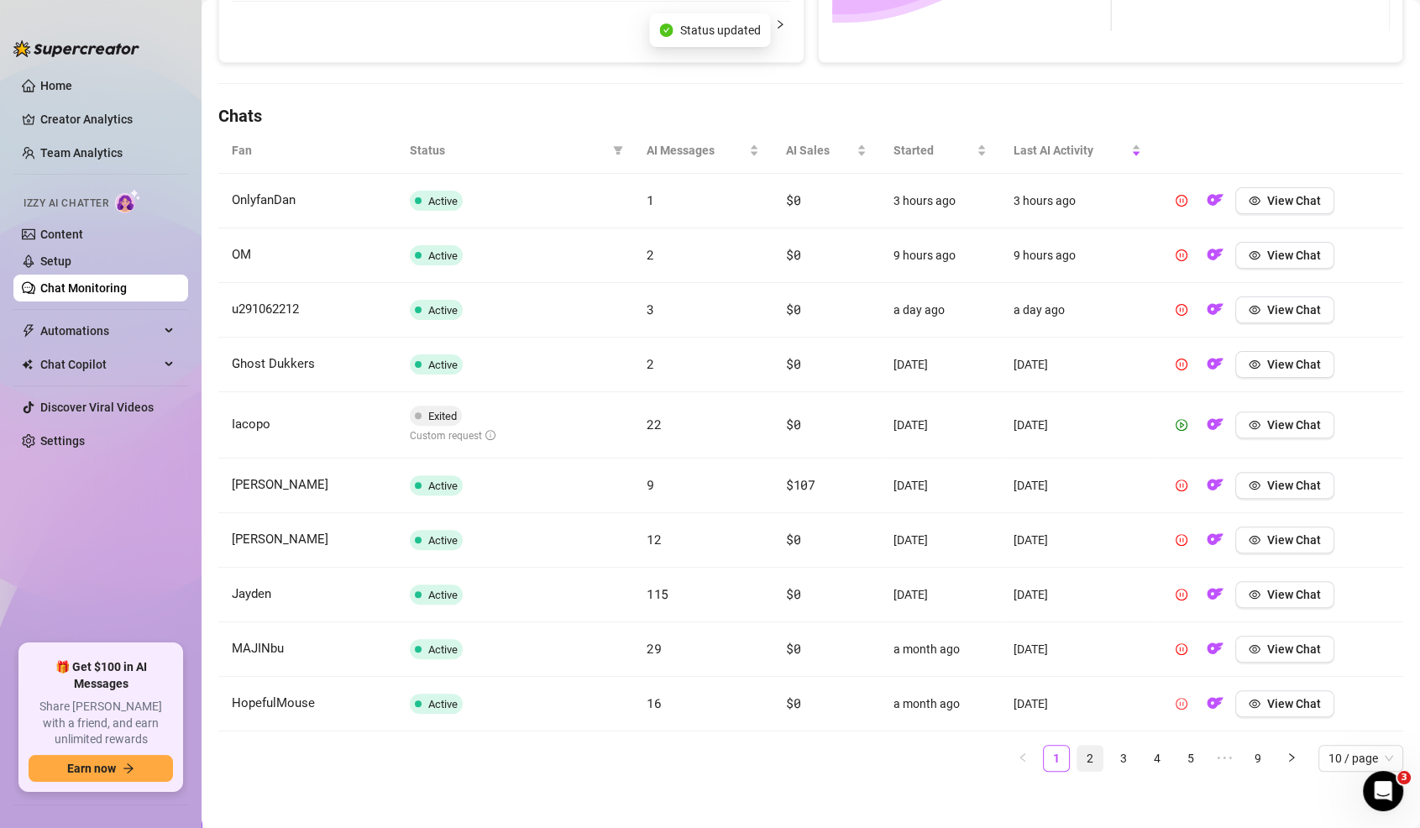
click at [1092, 751] on link "2" at bounding box center [1089, 758] width 25 height 25
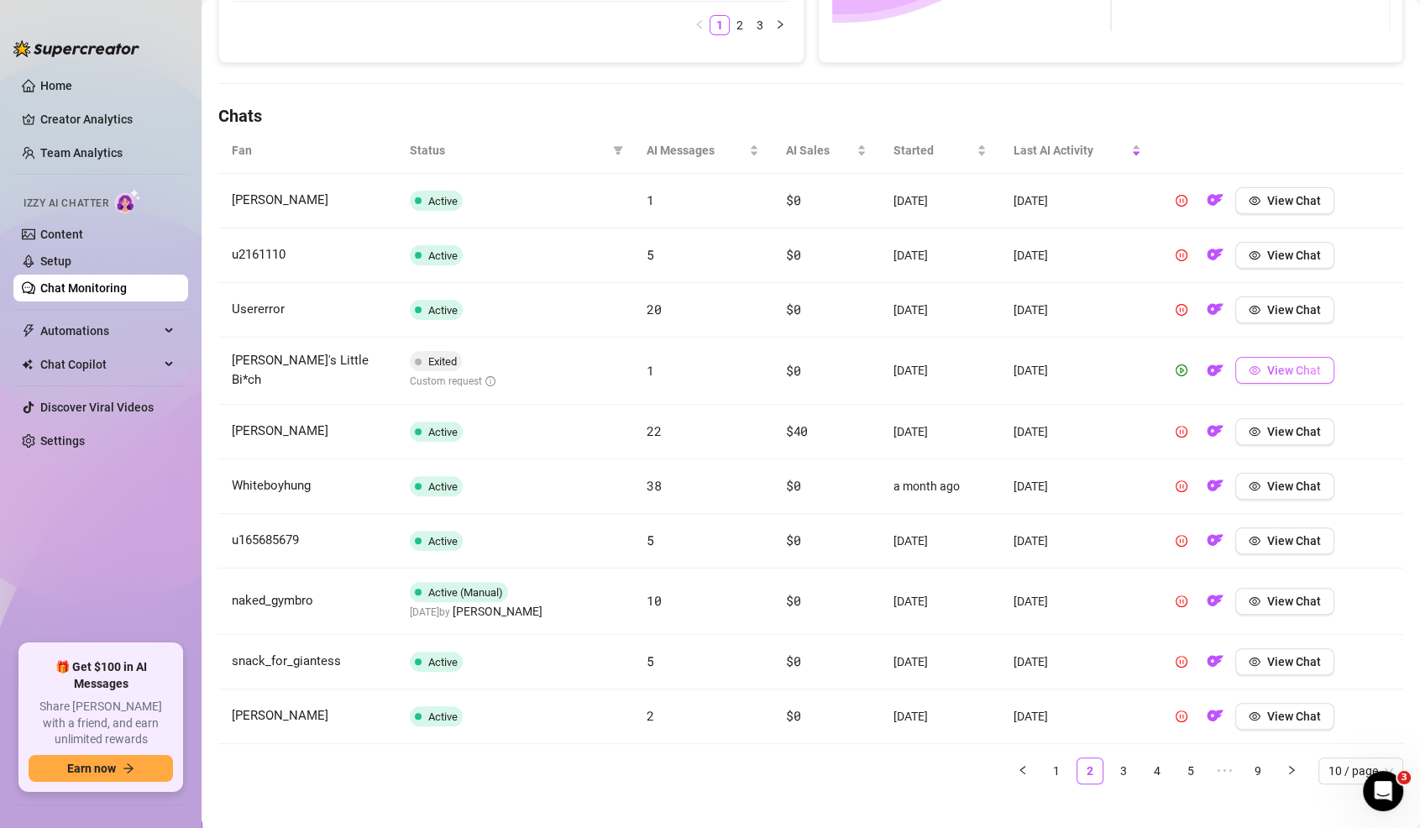
click at [1249, 366] on icon "eye" at bounding box center [1255, 370] width 12 height 12
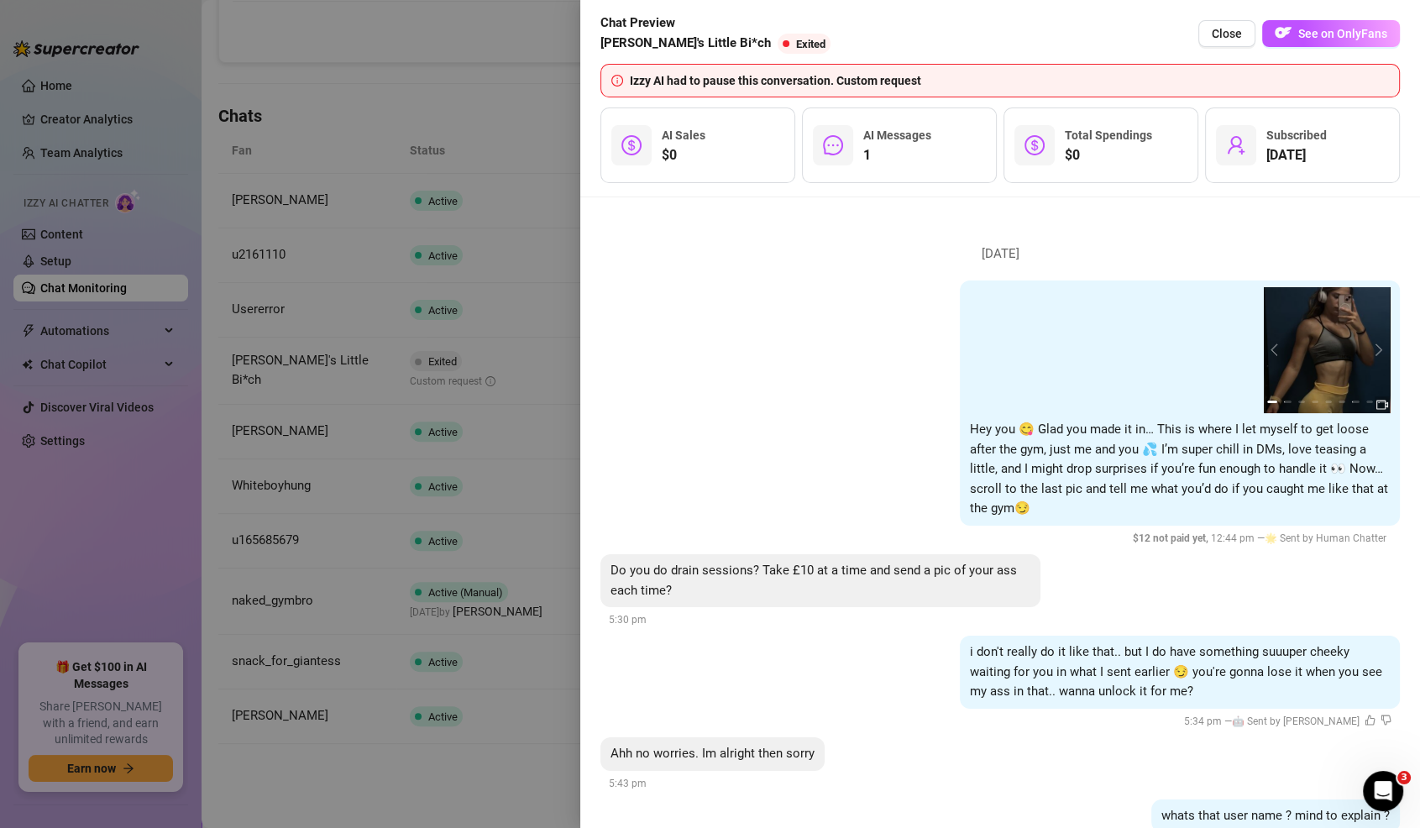
scroll to position [716, 0]
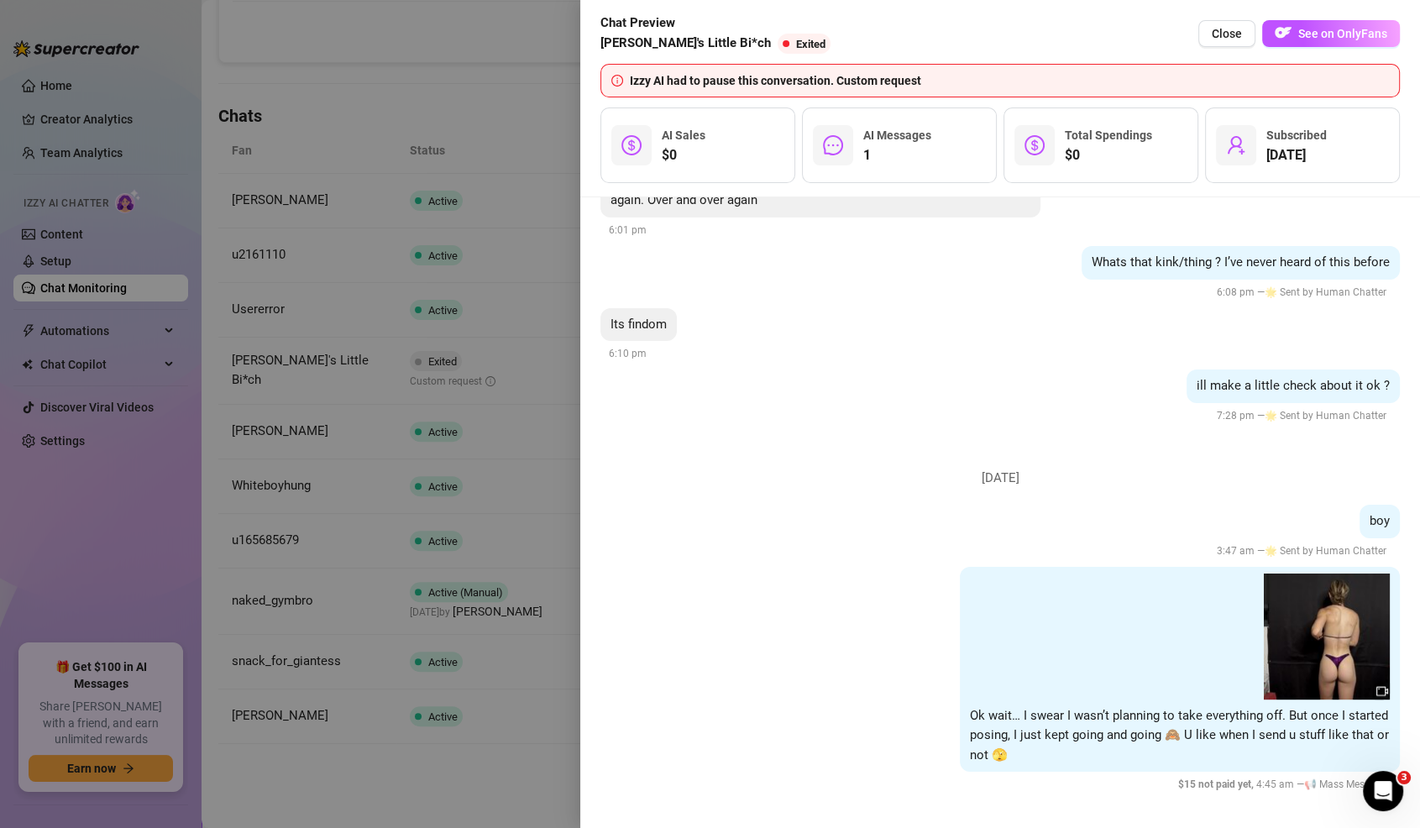
click at [531, 490] on div at bounding box center [710, 414] width 1420 height 828
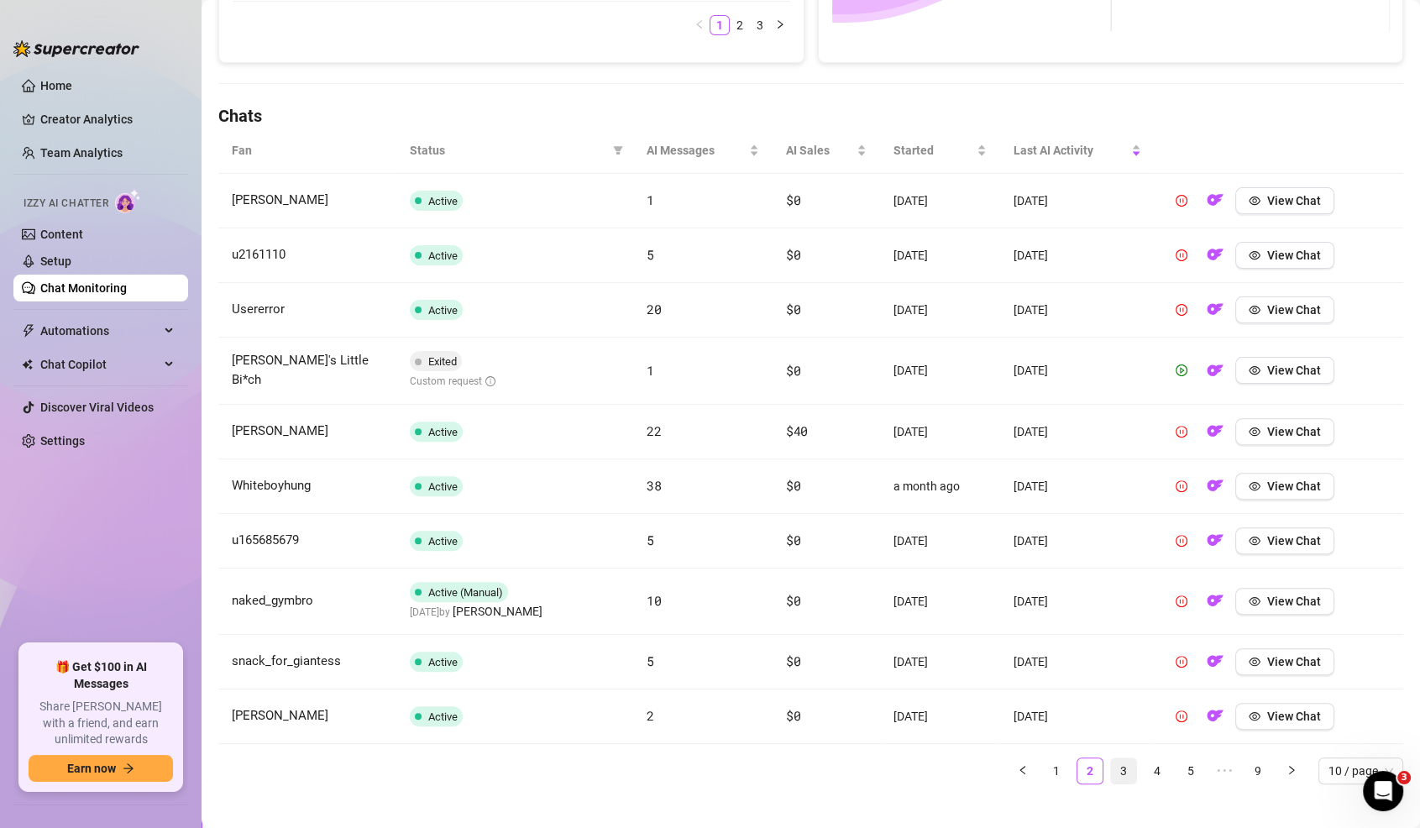
click at [1118, 758] on link "3" at bounding box center [1123, 770] width 25 height 25
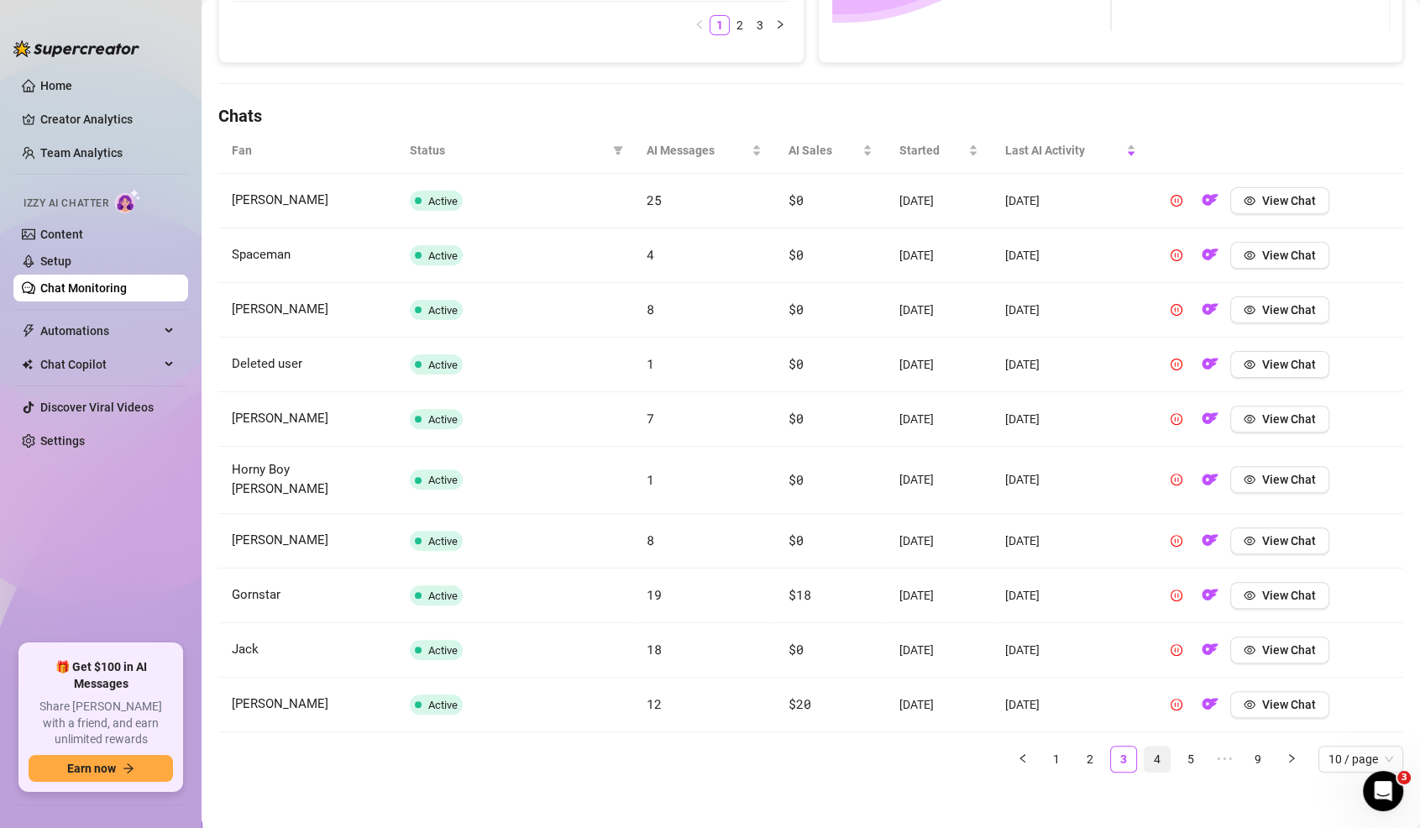
click at [1154, 750] on link "4" at bounding box center [1156, 758] width 25 height 25
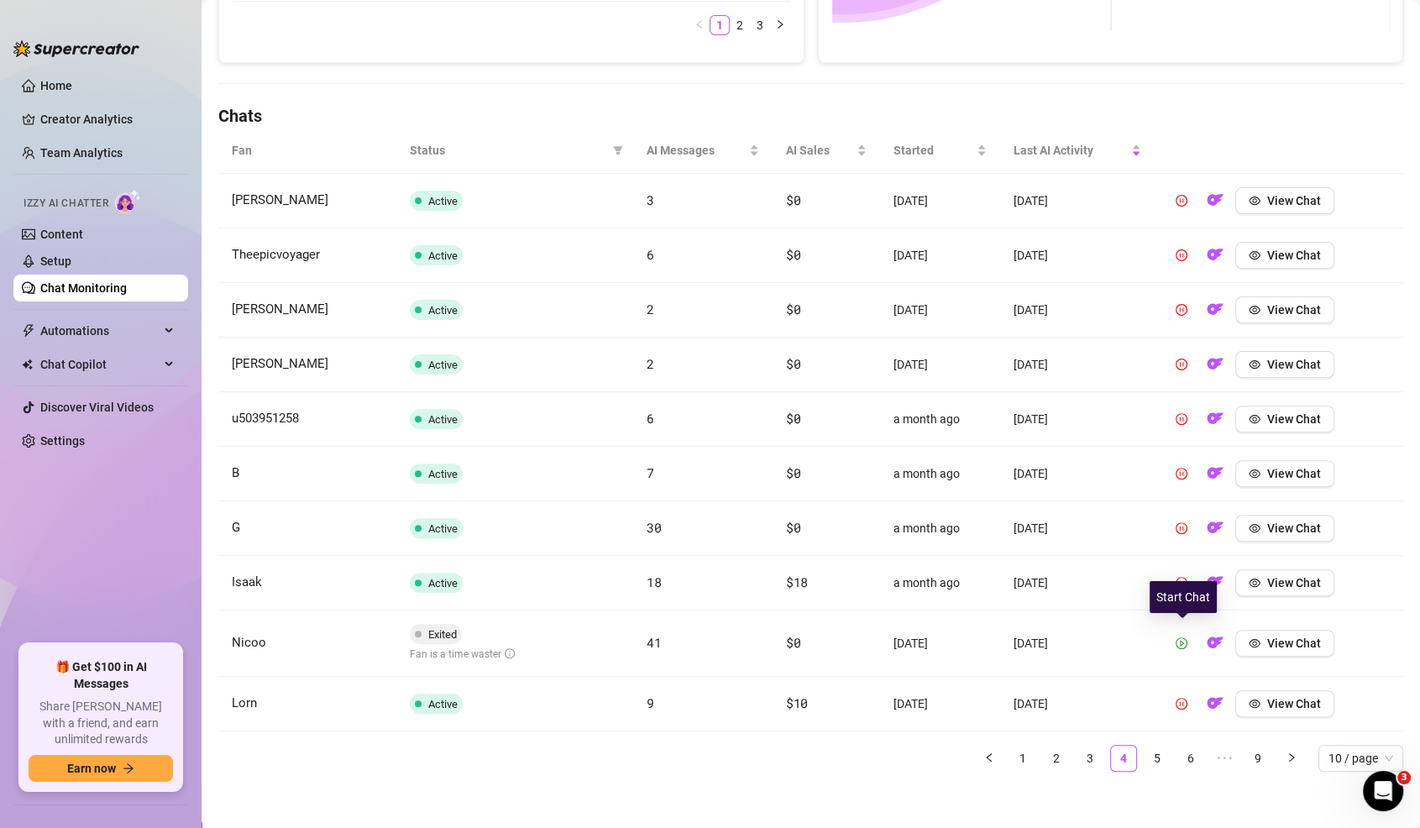
click at [1183, 637] on icon "play-circle" at bounding box center [1182, 643] width 12 height 12
click at [1155, 746] on link "5" at bounding box center [1156, 758] width 25 height 25
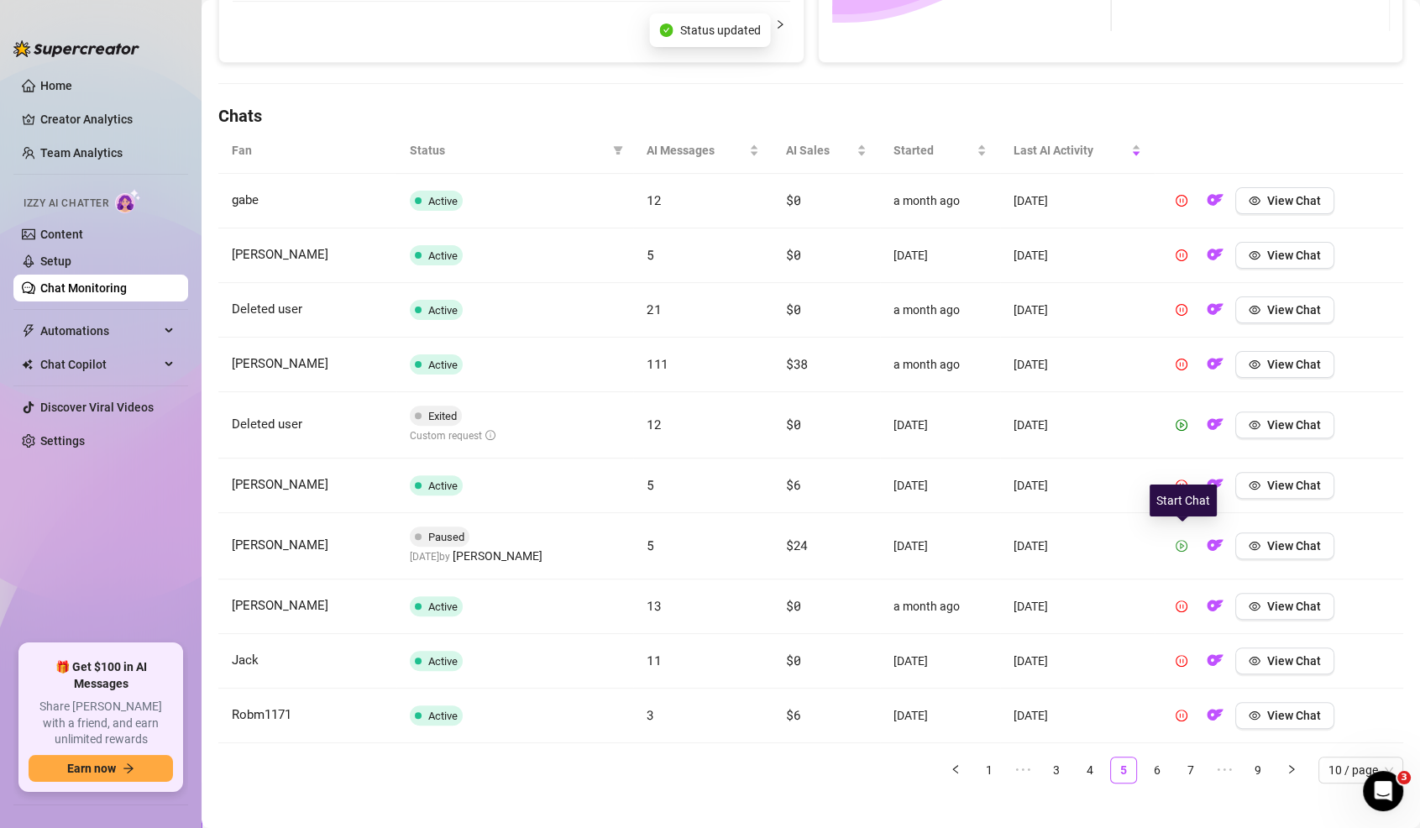
click at [1181, 540] on icon "play-circle" at bounding box center [1182, 546] width 12 height 12
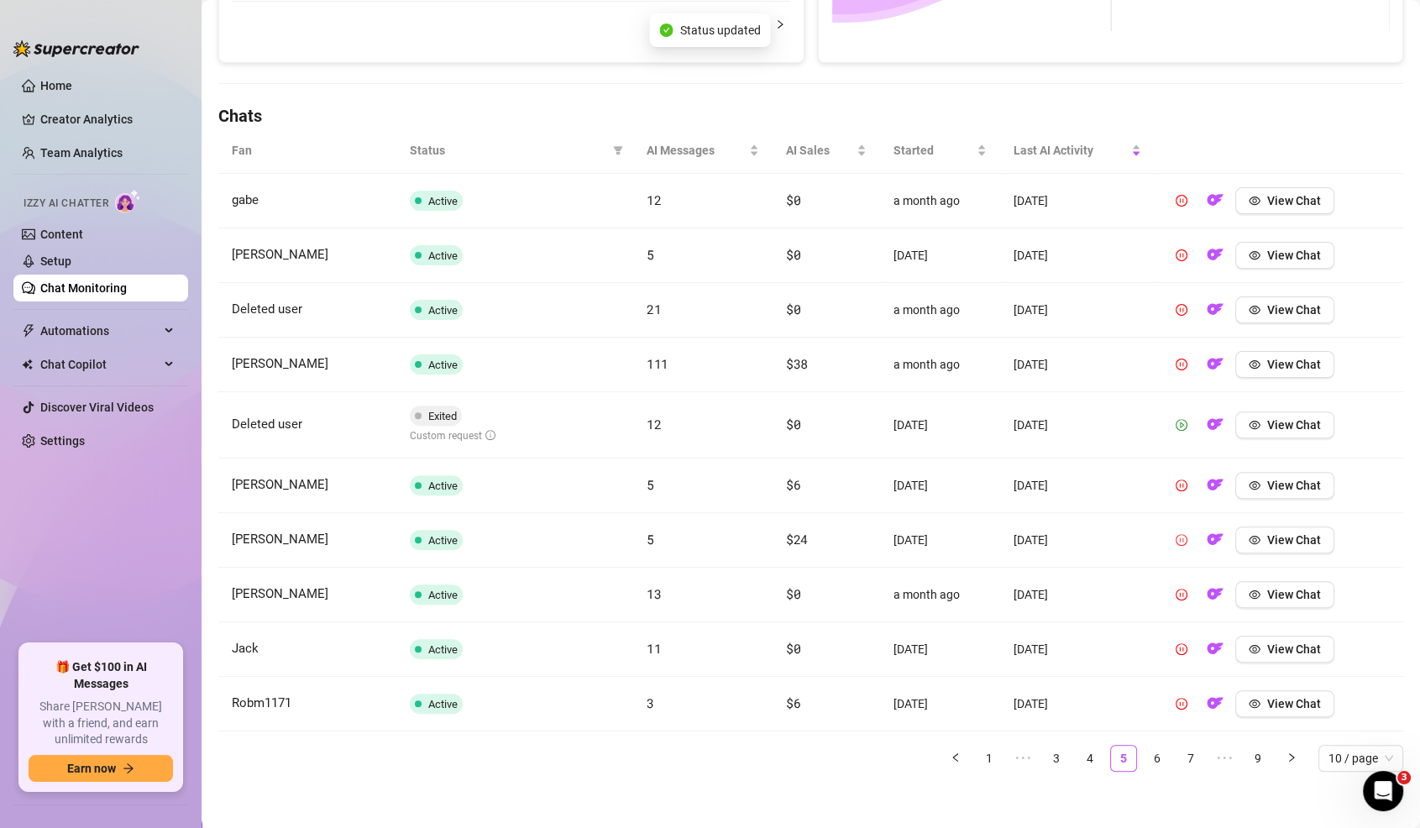
click at [1182, 419] on icon "play-circle" at bounding box center [1182, 425] width 12 height 12
click at [1152, 753] on link "6" at bounding box center [1156, 758] width 25 height 25
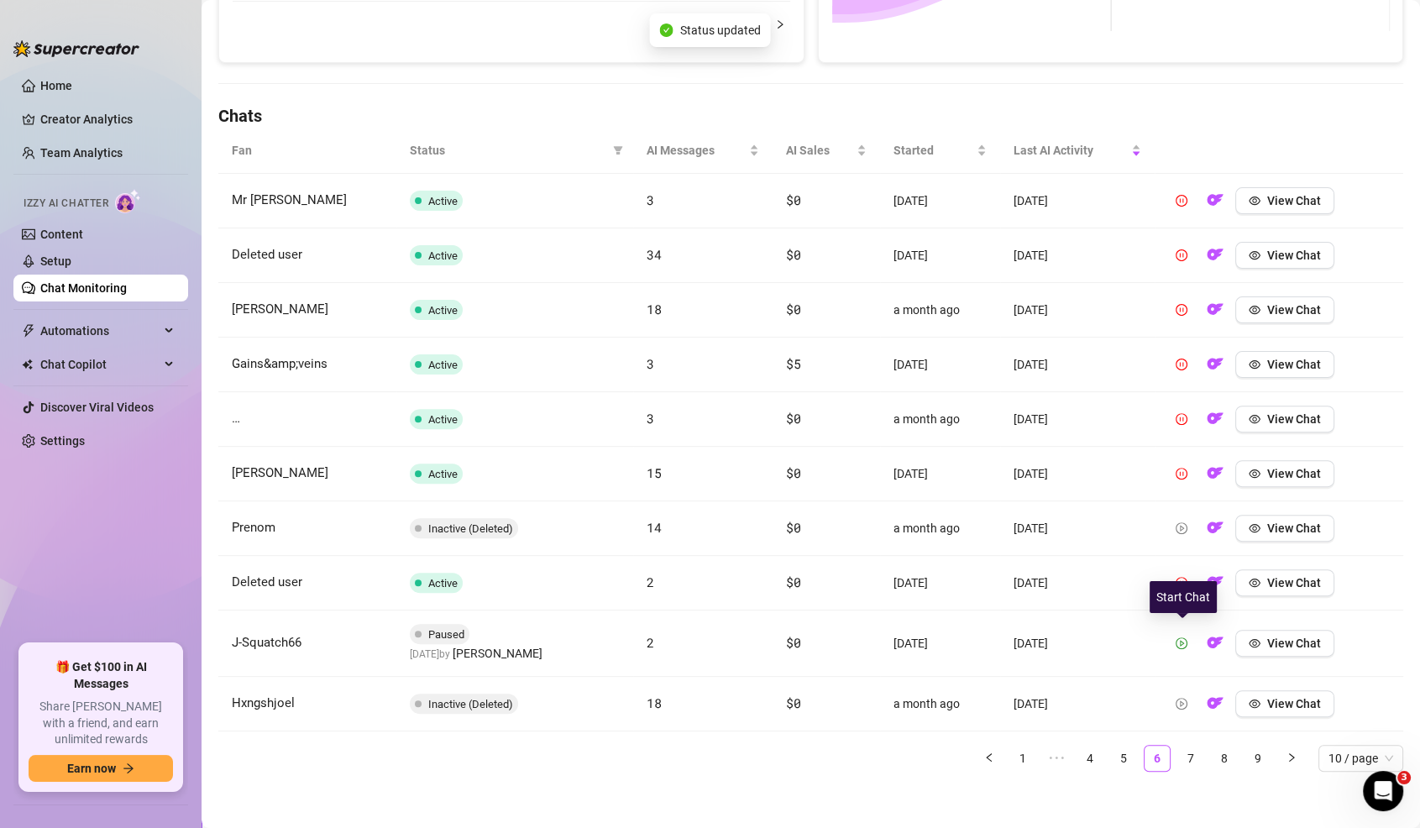
click at [1180, 637] on icon "play-circle" at bounding box center [1182, 643] width 12 height 12
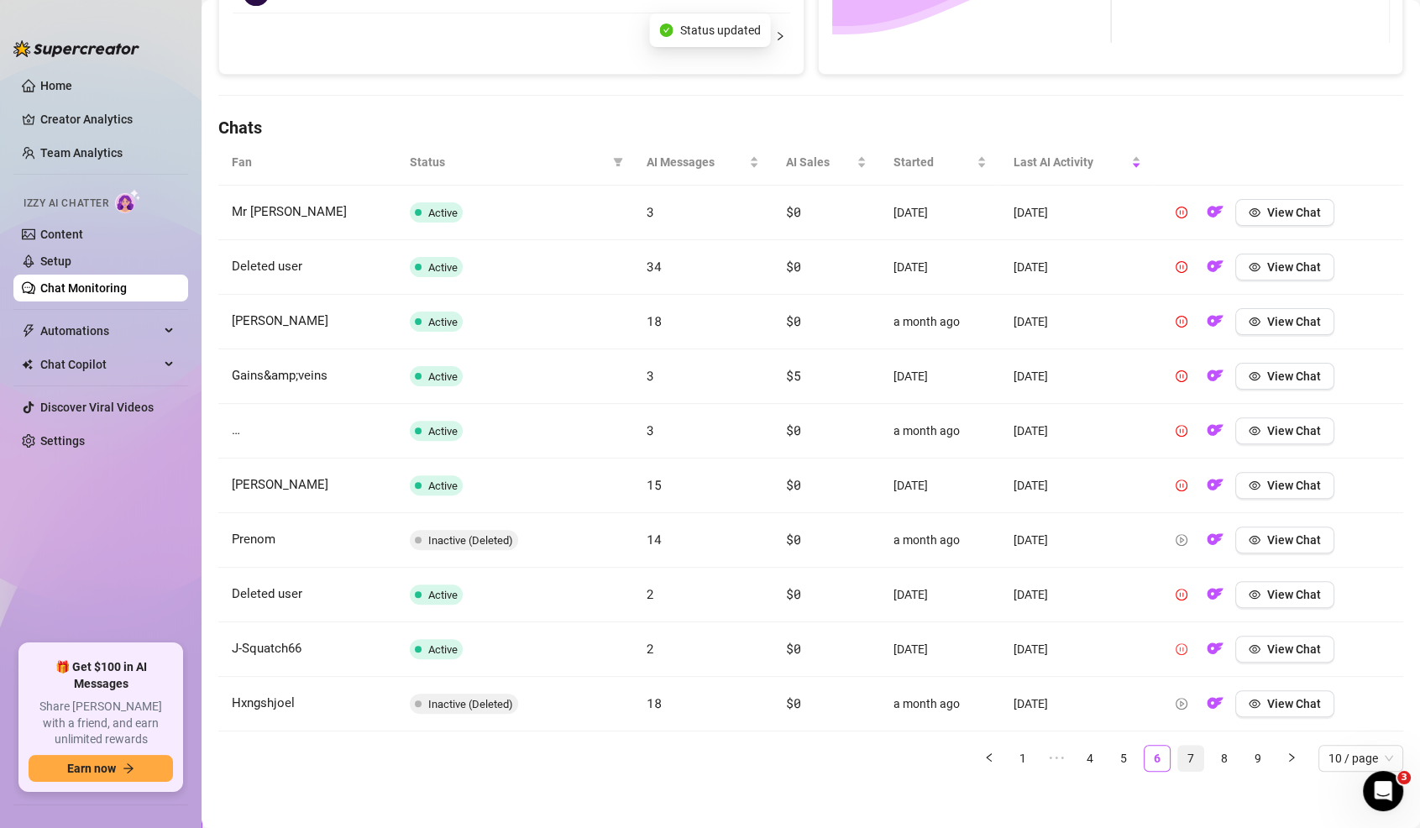
click at [1191, 760] on link "7" at bounding box center [1190, 758] width 25 height 25
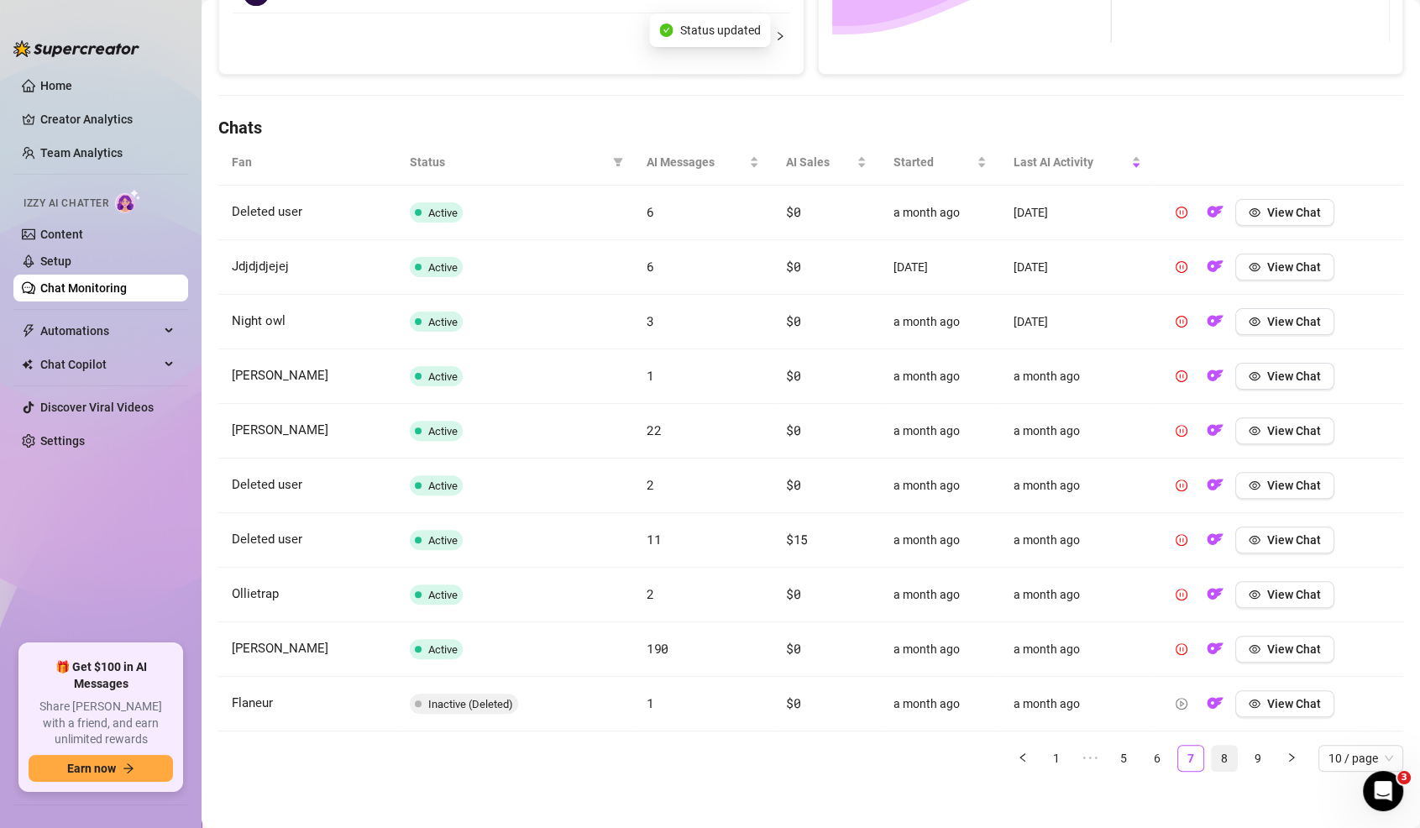
click at [1222, 746] on link "8" at bounding box center [1224, 758] width 25 height 25
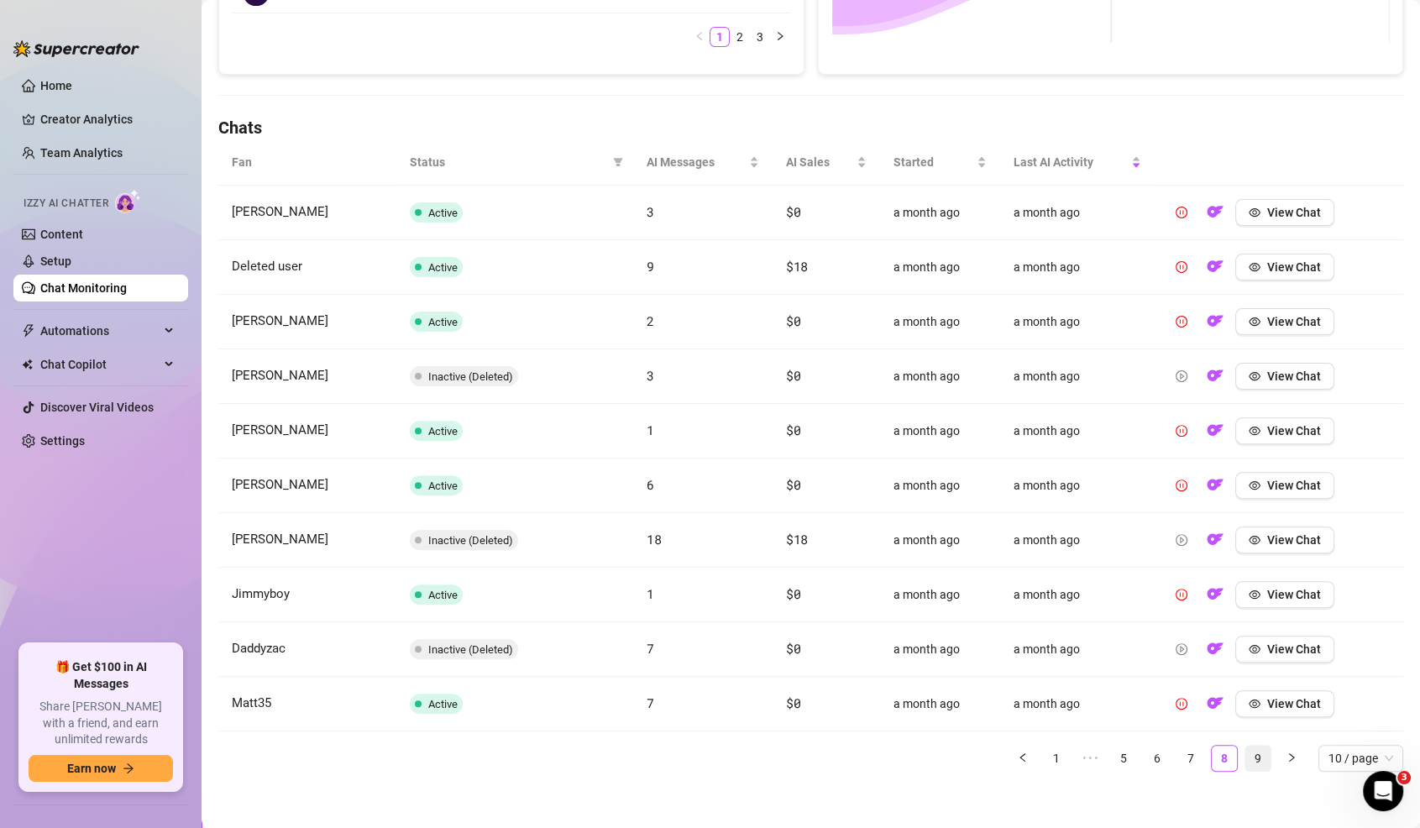
click at [1259, 746] on link "9" at bounding box center [1257, 758] width 25 height 25
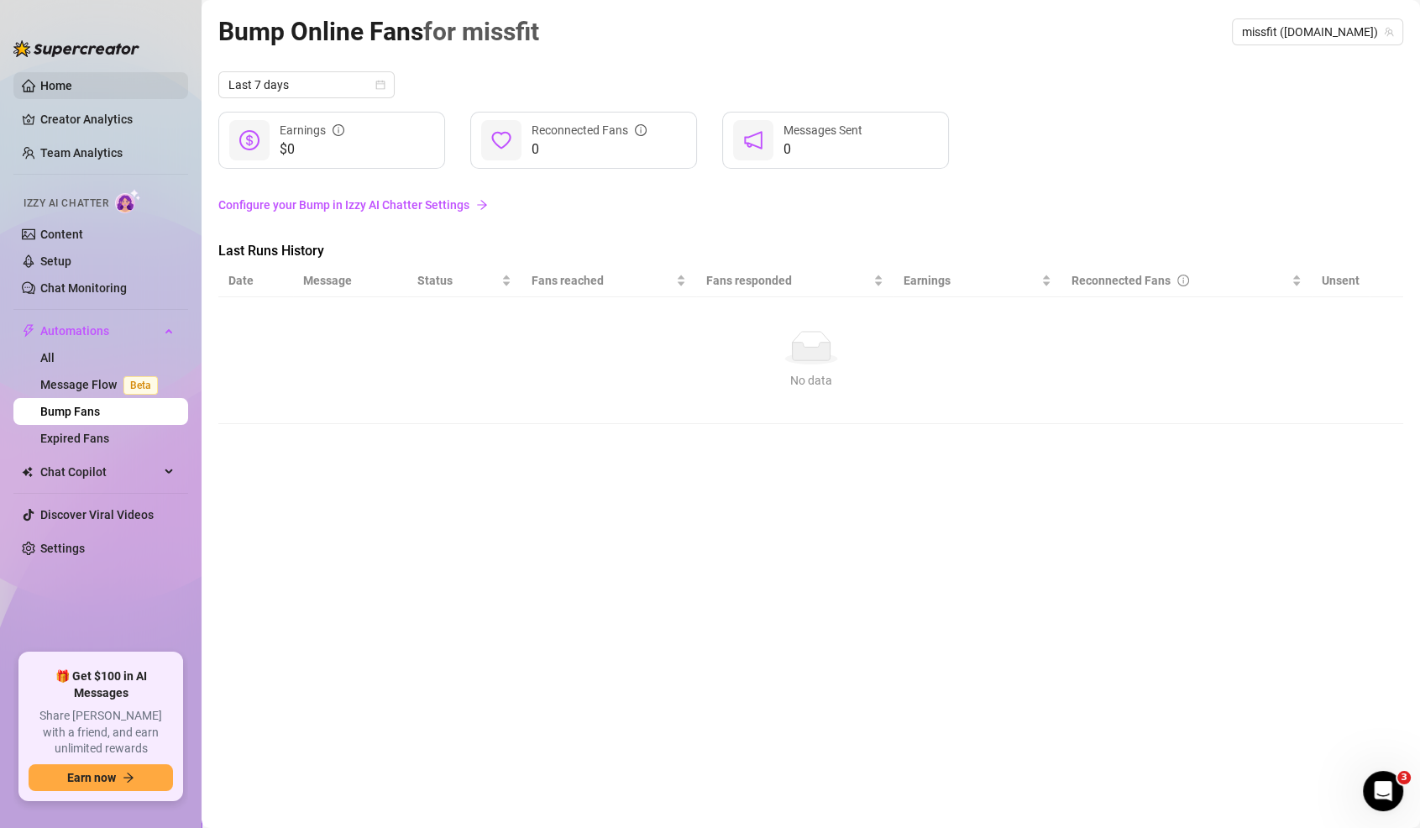
click at [40, 85] on link "Home" at bounding box center [56, 85] width 32 height 13
